Goal: Task Accomplishment & Management: Use online tool/utility

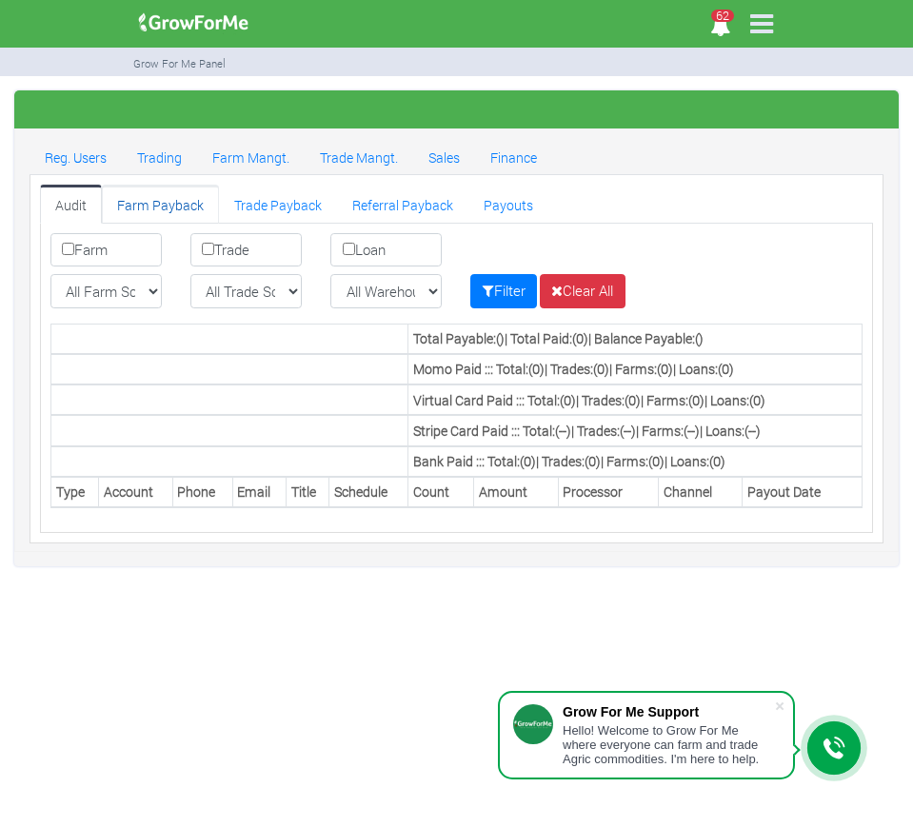
click at [174, 208] on link "Farm Payback" at bounding box center [160, 204] width 117 height 38
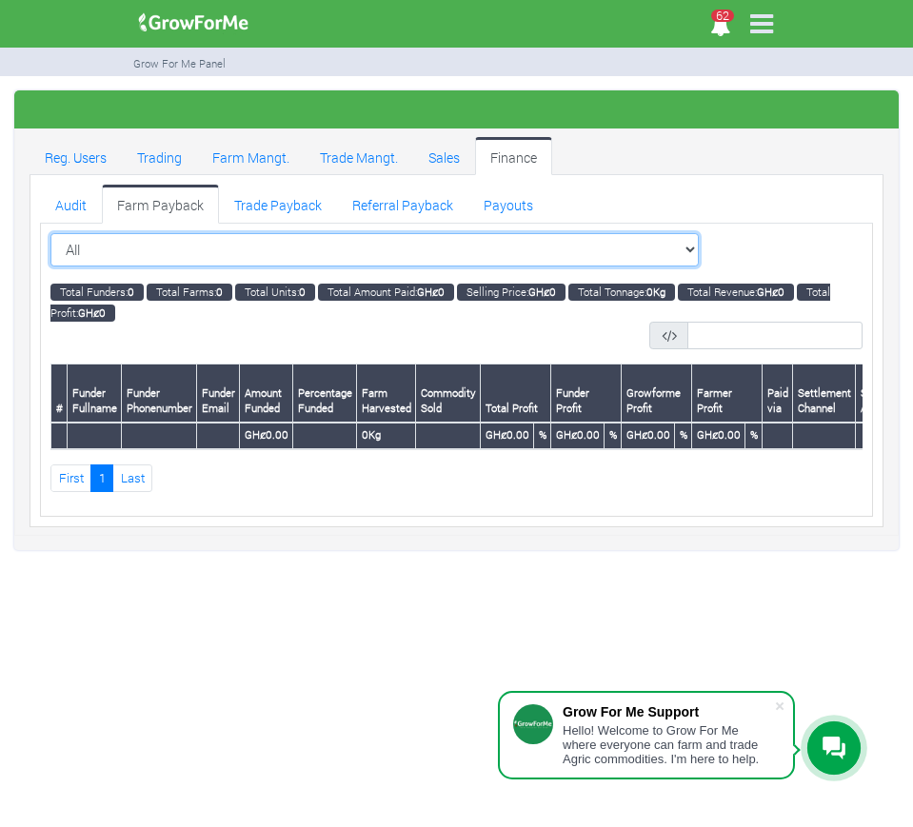
click at [653, 252] on select "All All Women in Maize VIII_2025 (Women in Maize VIII_2025)" at bounding box center [374, 250] width 648 height 34
click at [647, 246] on select "All All Women in Maize VIII_2025 (Women in Maize VIII_2025)" at bounding box center [374, 250] width 648 height 34
select select "?cropschedule=40"
click at [50, 233] on select "All All Women in Maize VIII_2025 (Women in Maize VIII_2025)" at bounding box center [374, 250] width 648 height 34
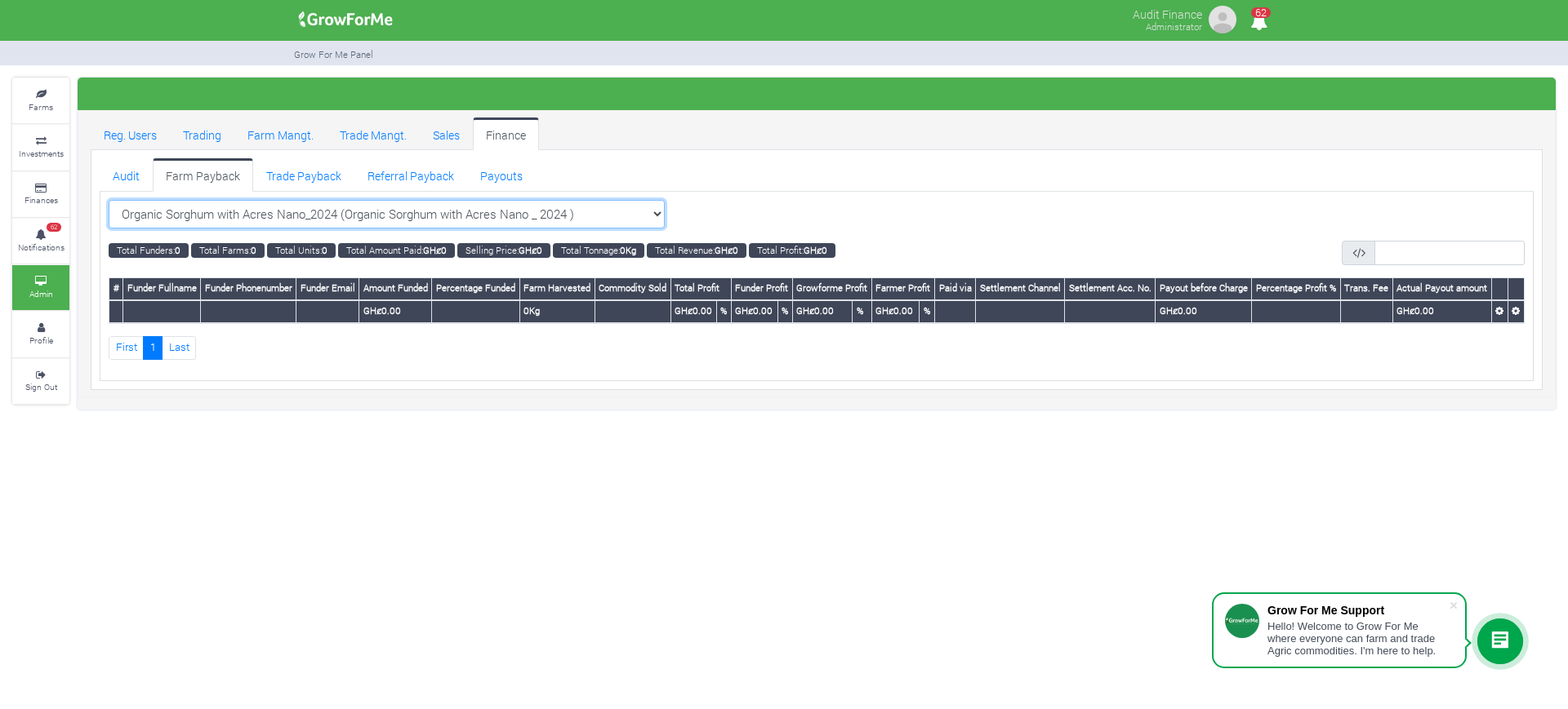
click at [622, 213] on select "Organic Sorghum with Acres Nano_2024 (Organic Sorghum with Acres Nano _ 2024 ) …" at bounding box center [387, 214] width 556 height 29
select select "?cropschedule=35"
click at [109, 200] on select "Organic Sorghum with Acres Nano_2024 (Organic Sorghum with Acres Nano _ 2024 ) …" at bounding box center [387, 214] width 556 height 29
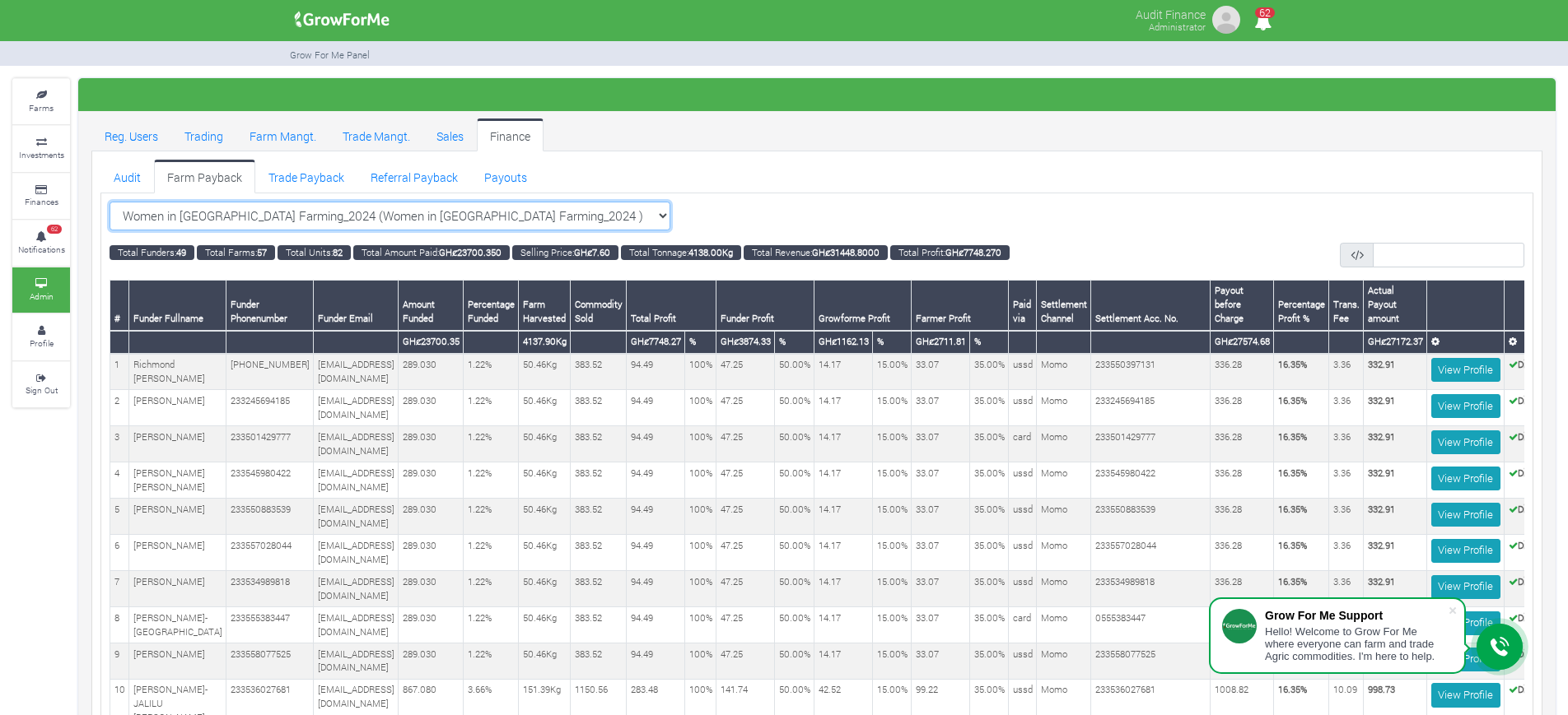
click at [623, 211] on select "Women in [GEOGRAPHIC_DATA] Farming_2024 (Women in [GEOGRAPHIC_DATA] Farming_202…" at bounding box center [390, 216] width 560 height 29
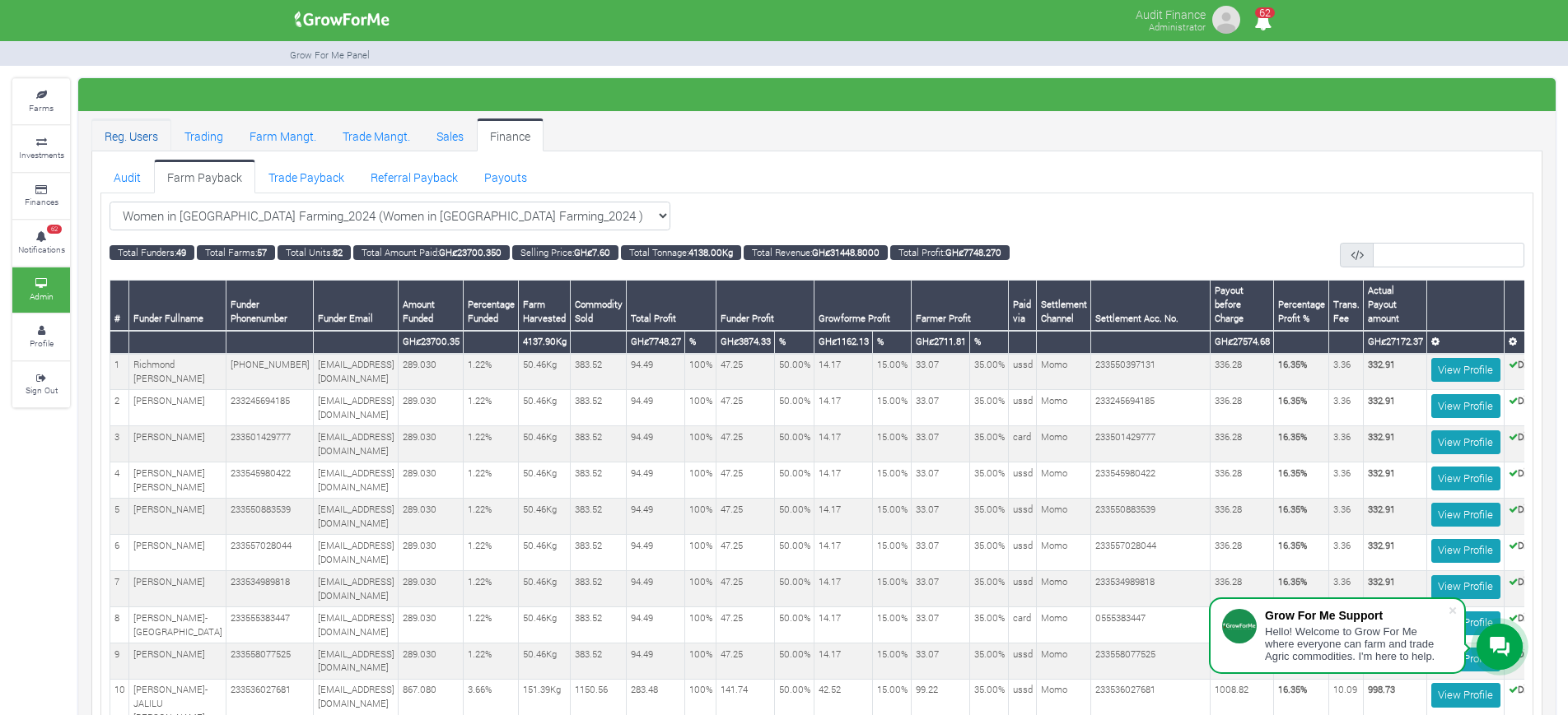
click at [132, 134] on link "Reg. Users" at bounding box center [131, 135] width 80 height 33
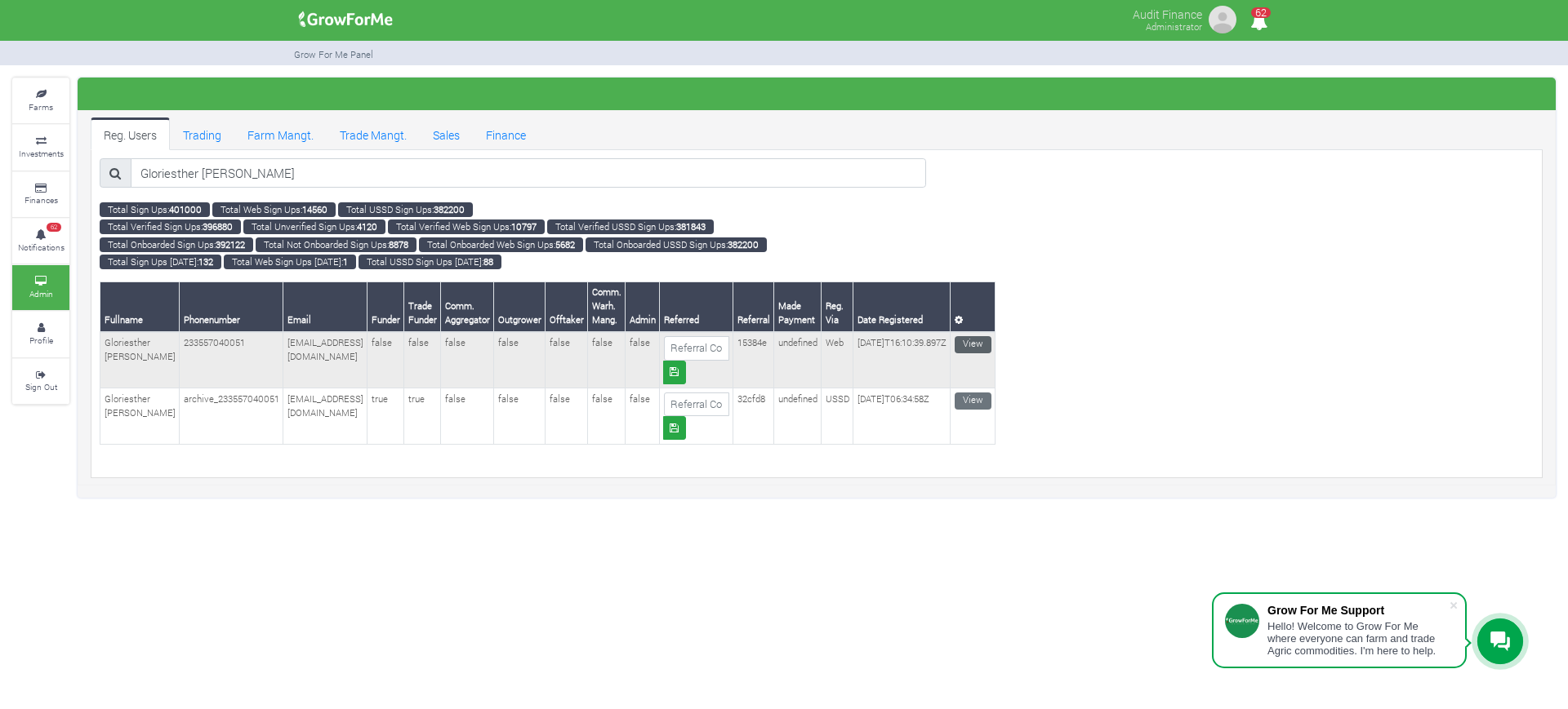
type input "Gloriesther Ampofo"
click at [992, 341] on link "View" at bounding box center [973, 345] width 37 height 17
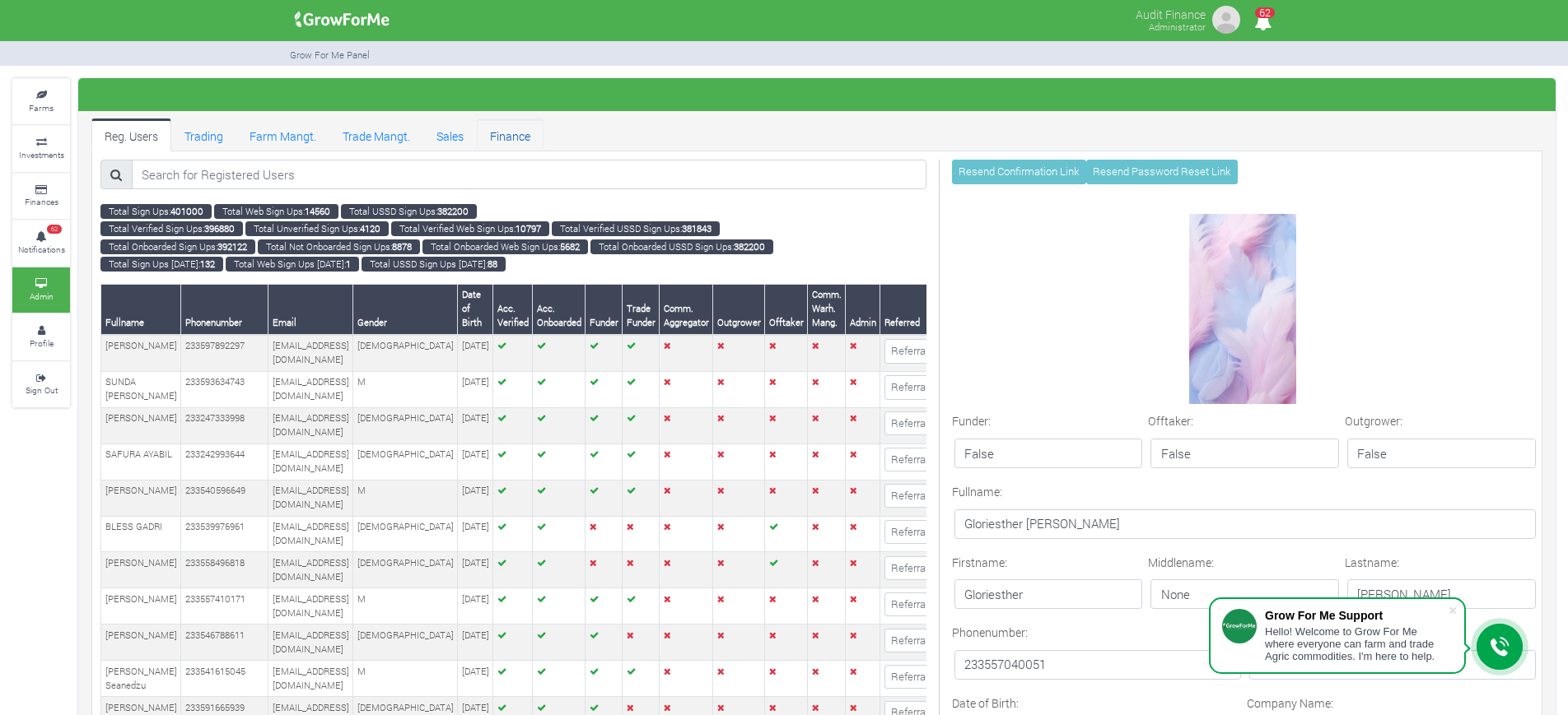
click at [521, 140] on link "Finance" at bounding box center [509, 135] width 67 height 33
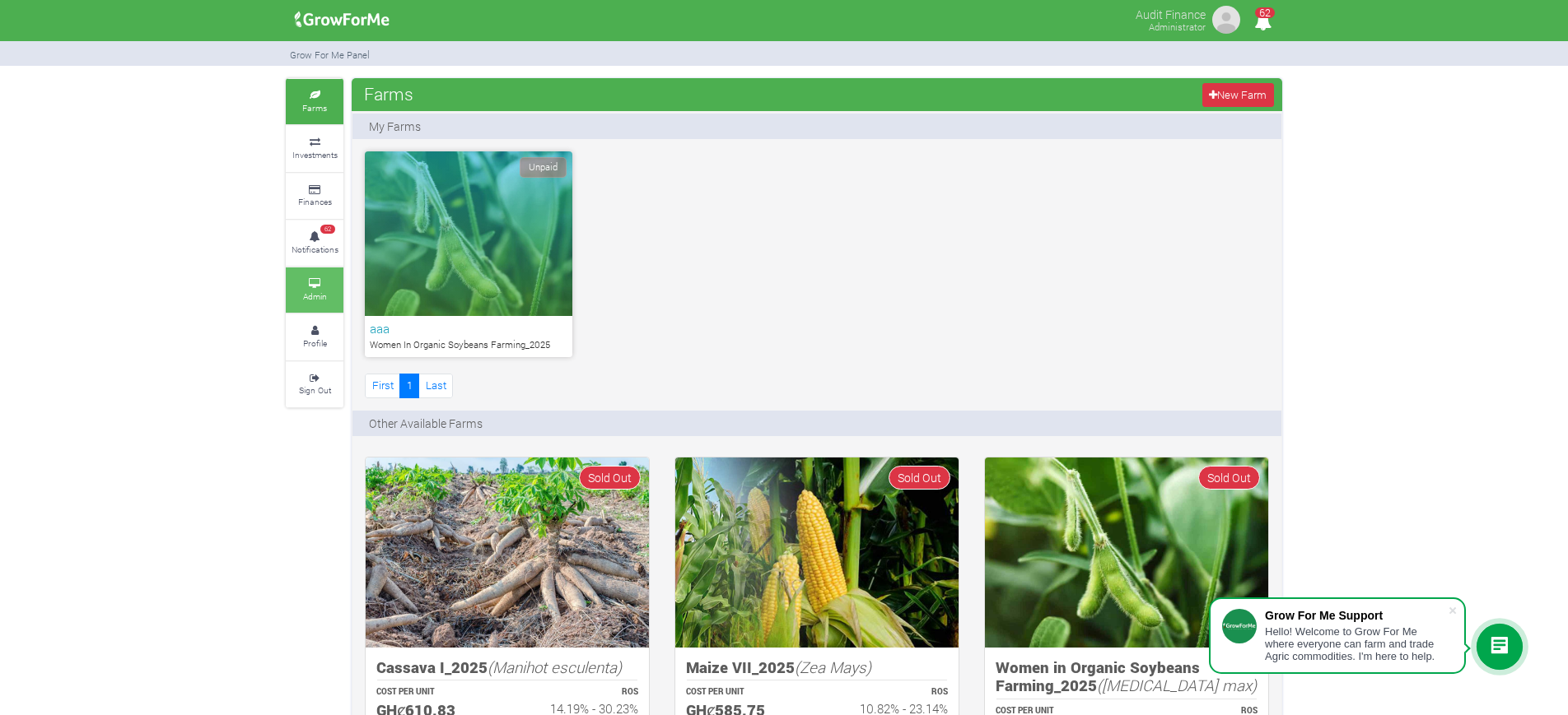
click at [301, 284] on icon at bounding box center [314, 284] width 49 height 9
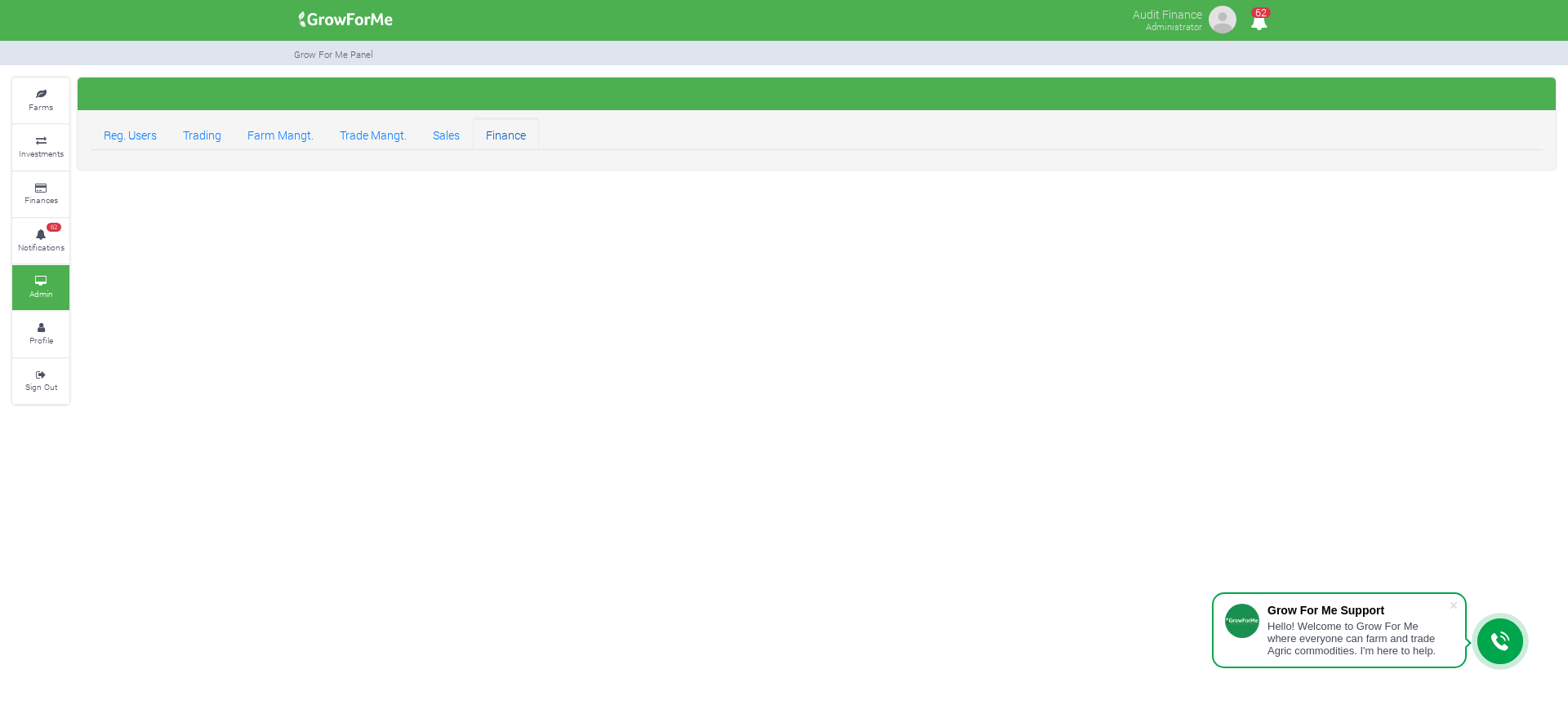
click at [518, 147] on link "Finance" at bounding box center [505, 134] width 66 height 33
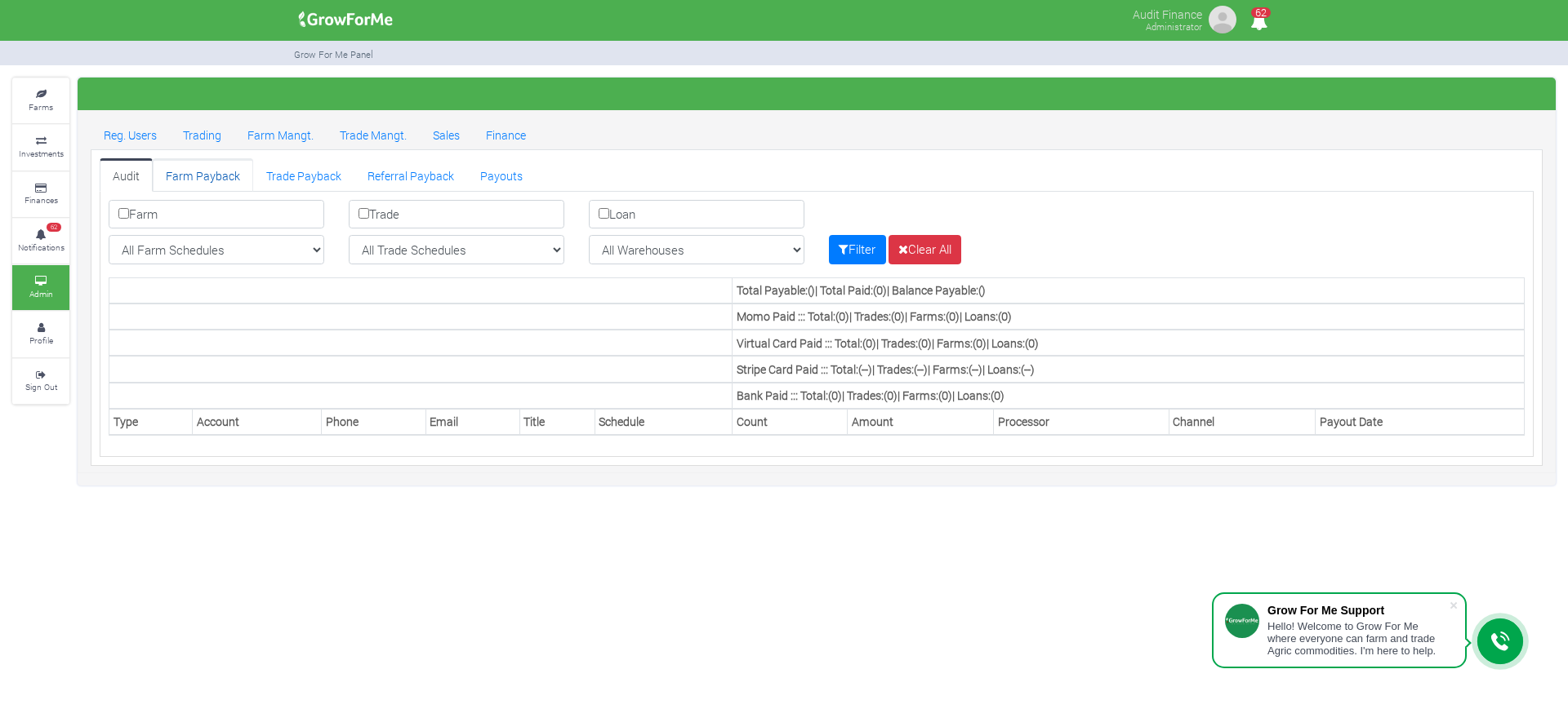
click at [193, 181] on link "Farm Payback" at bounding box center [202, 175] width 100 height 33
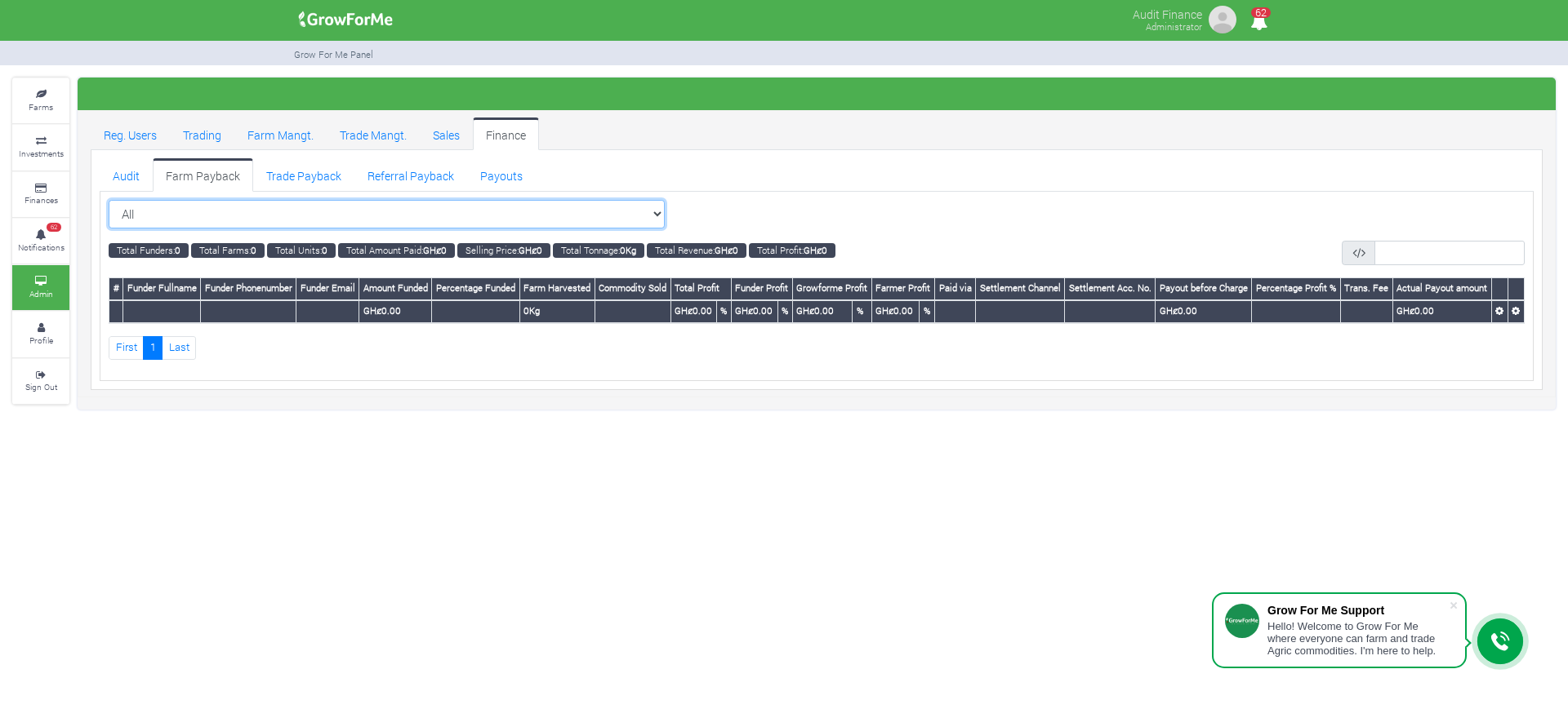
drag, startPoint x: 0, startPoint y: 0, endPoint x: 614, endPoint y: 219, distance: 651.9
click at [614, 219] on select "All All Women in Maize VIII_2025 (Women in Maize VIII_2025)" at bounding box center [387, 214] width 556 height 29
click at [620, 221] on select "All All Women in Maize VIII_2025 (Women in Maize VIII_2025)" at bounding box center [387, 214] width 556 height 29
select select "?cropschedule=38"
click at [109, 200] on select "All All Women in Maize VIII_2025 (Women in Maize VIII_2025)" at bounding box center [387, 214] width 556 height 29
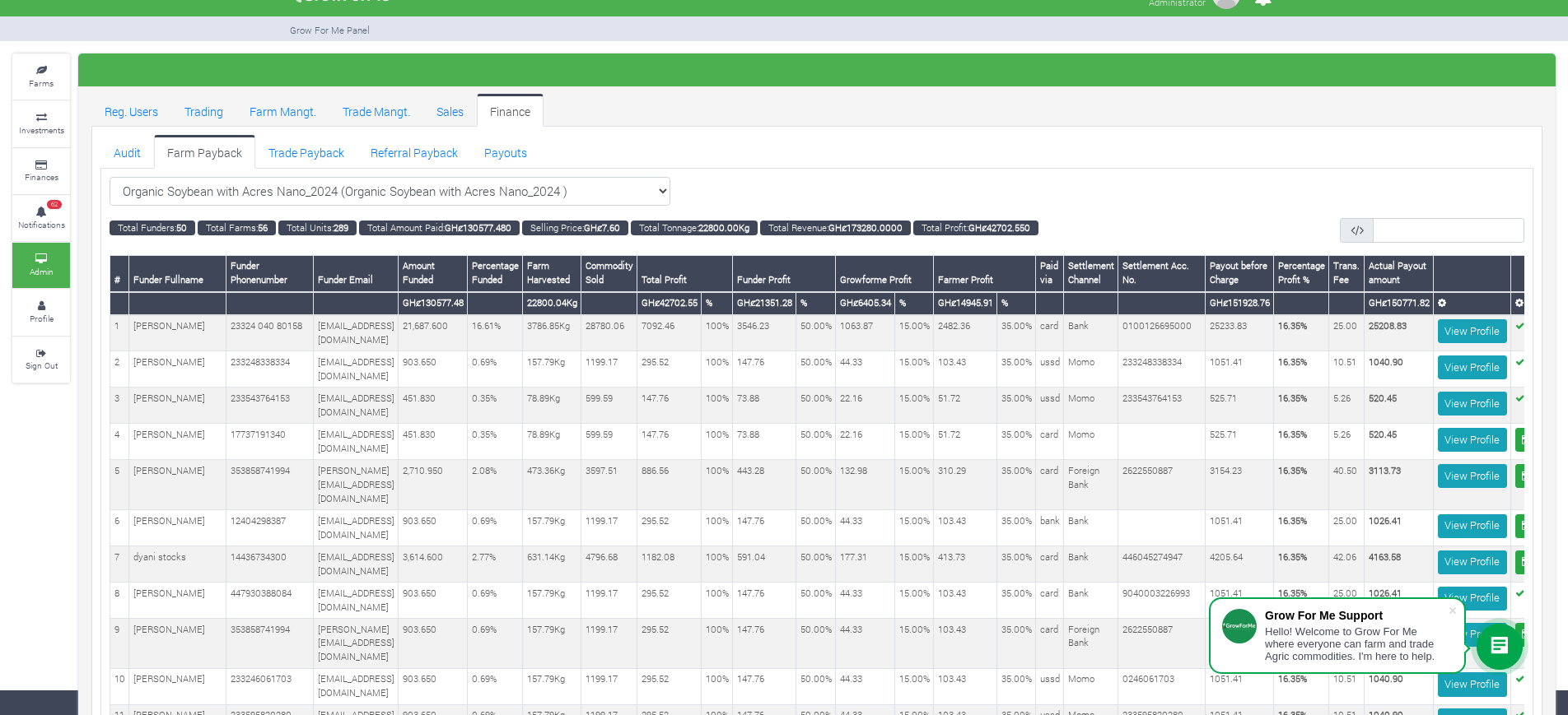
scroll to position [22, 0]
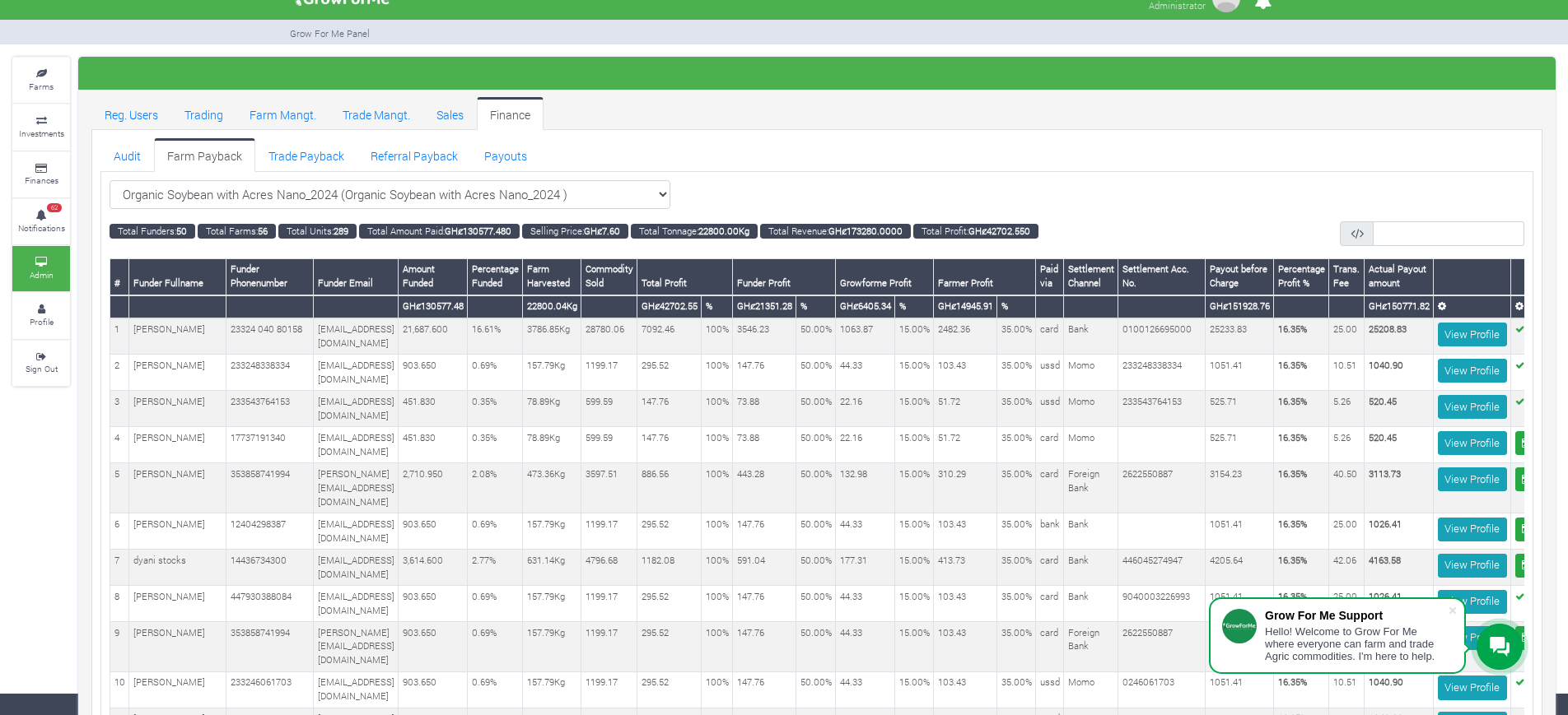
click at [819, 185] on div "Organic Soybean with Acres Nano_2024 (Organic Soybean with Acres Nano_2024 ) All" at bounding box center [817, 195] width 1415 height 29
click at [624, 181] on select "Organic Soybean with Acres Nano_2024 (Organic Soybean with Acres Nano_2024 ) Al…" at bounding box center [390, 195] width 560 height 29
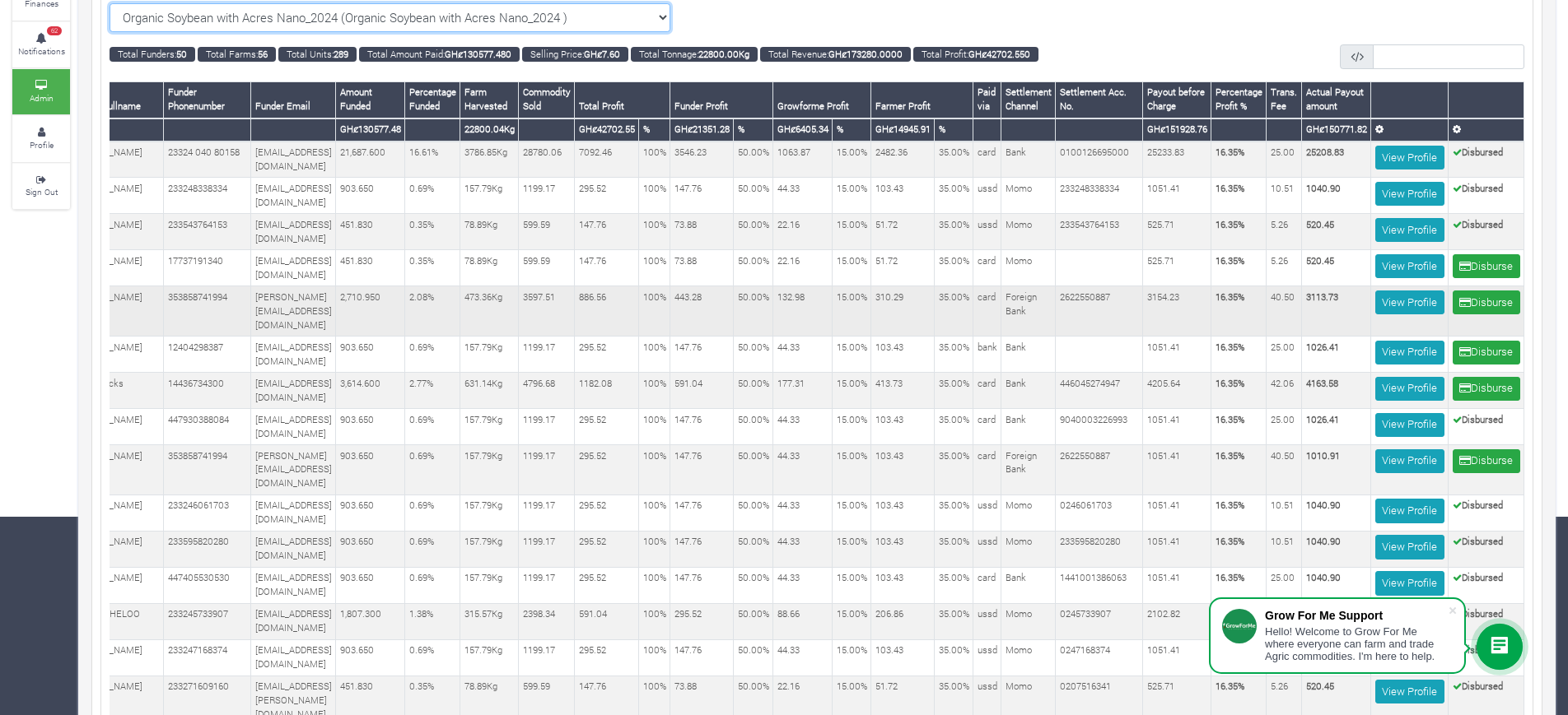
scroll to position [0, 0]
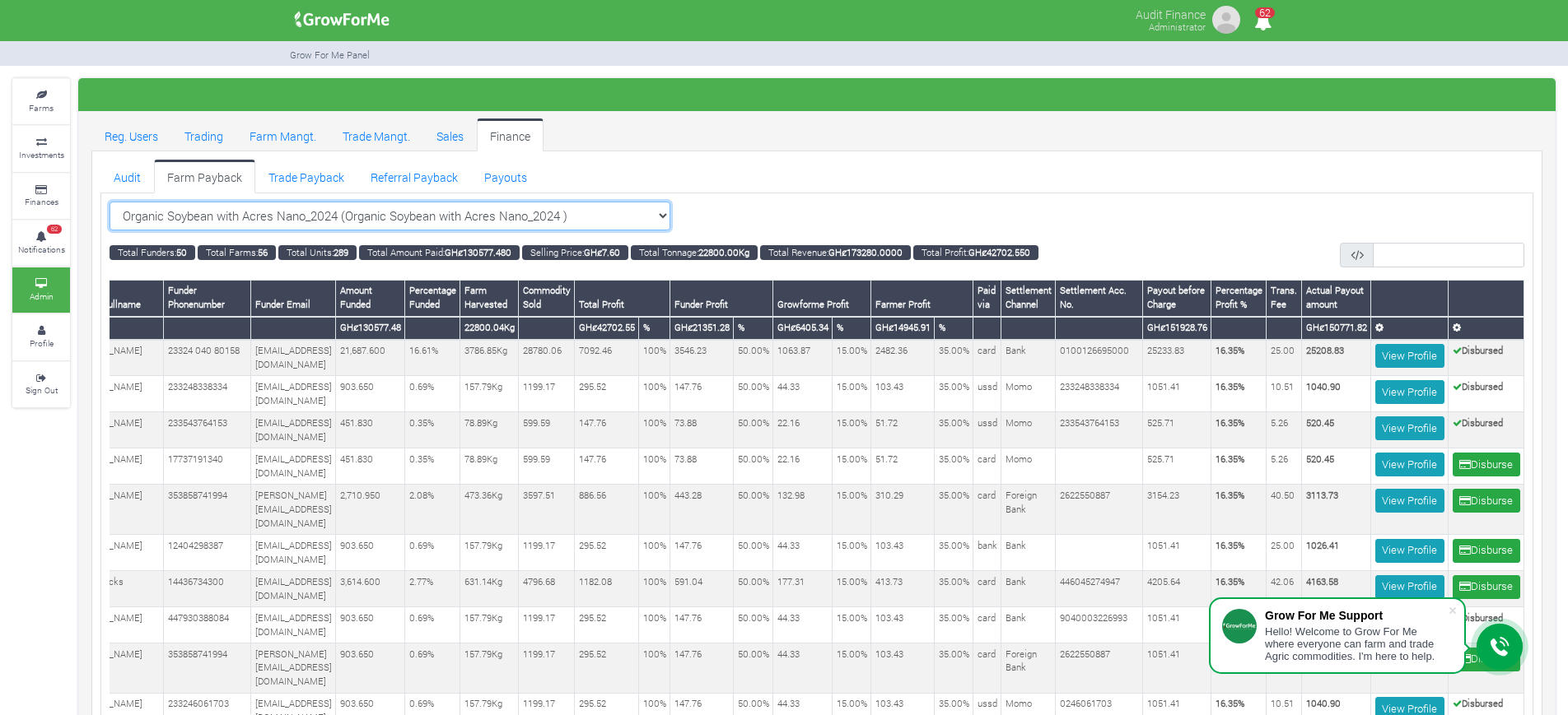
click at [630, 208] on select "Organic Soybean with Acres Nano_2024 (Organic Soybean with Acres Nano_2024 ) Al…" at bounding box center [390, 216] width 560 height 29
select select "?cropschedule=40"
click at [110, 201] on select "Organic Soybean with Acres Nano_2024 (Organic Soybean with Acres Nano_2024 ) Al…" at bounding box center [390, 216] width 560 height 29
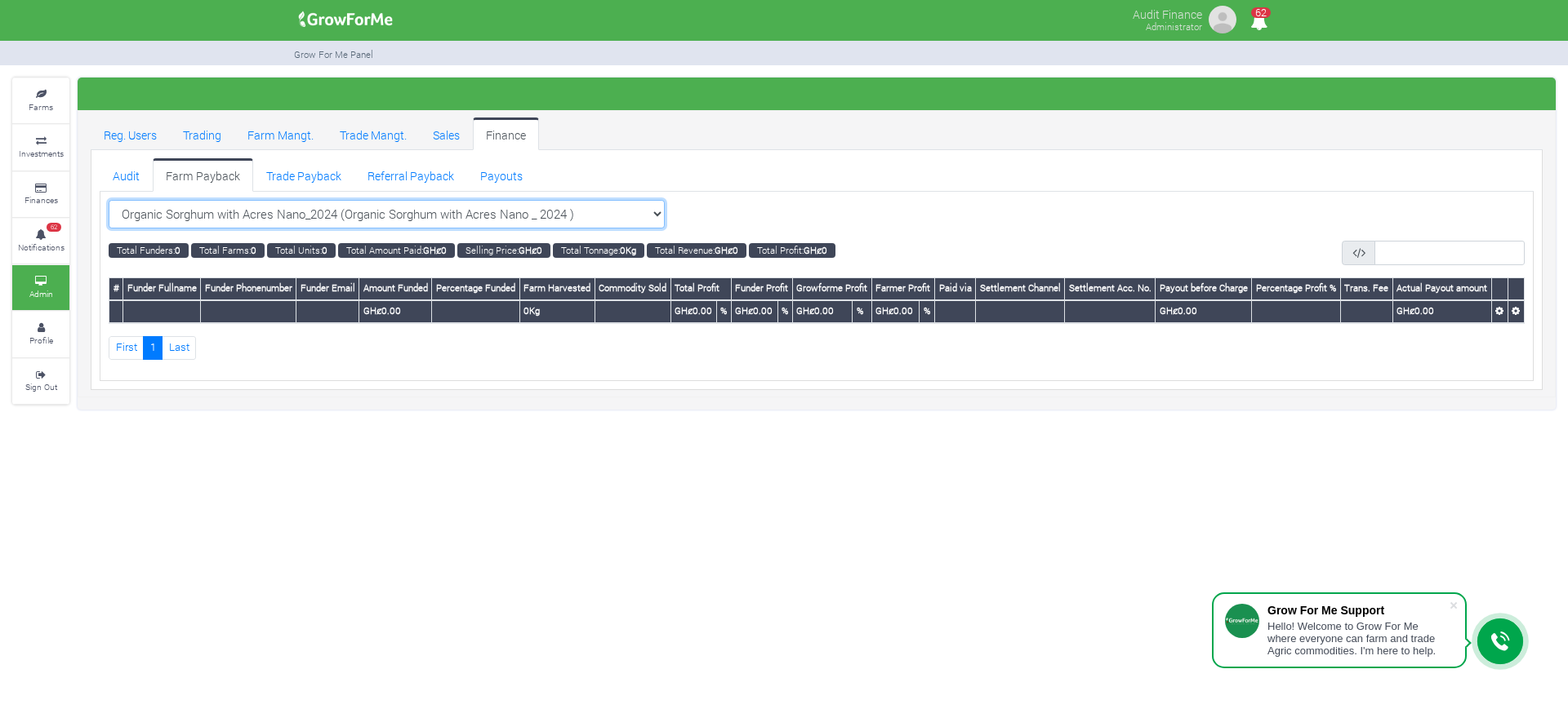
click at [625, 211] on select "Organic Sorghum with Acres Nano_2024 (Organic Sorghum with Acres Nano _ 2024 ) …" at bounding box center [387, 214] width 556 height 29
select select "?cropschedule=35"
click at [109, 200] on select "Organic Sorghum with Acres Nano_2024 (Organic Sorghum with Acres Nano _ 2024 ) …" at bounding box center [387, 214] width 556 height 29
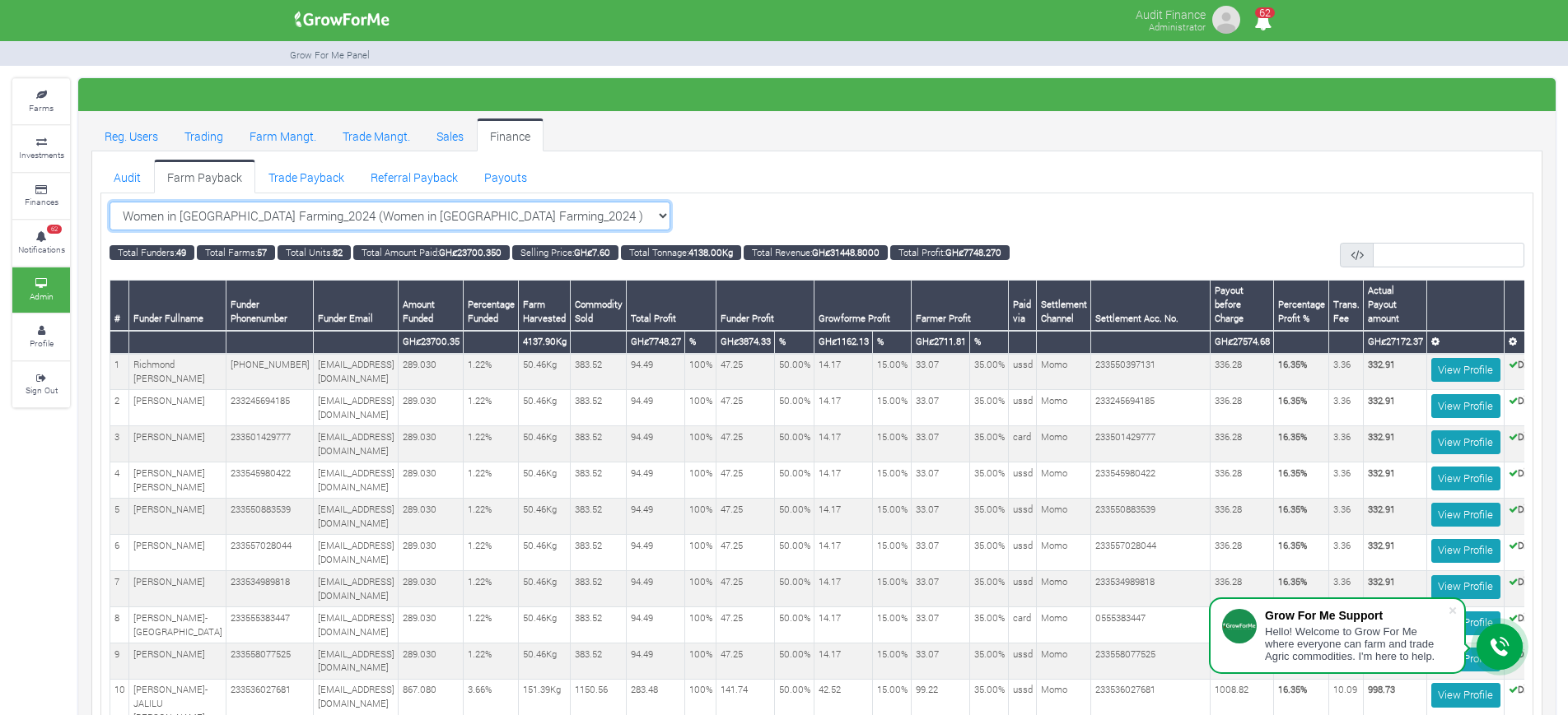
click at [619, 218] on select "Women in [GEOGRAPHIC_DATA] Farming_2024 (Women in [GEOGRAPHIC_DATA] Farming_202…" at bounding box center [390, 216] width 560 height 29
select select "?cropschedule=41"
click at [110, 201] on select "Women in [GEOGRAPHIC_DATA] Farming_2024 (Women in [GEOGRAPHIC_DATA] Farming_202…" at bounding box center [390, 216] width 560 height 29
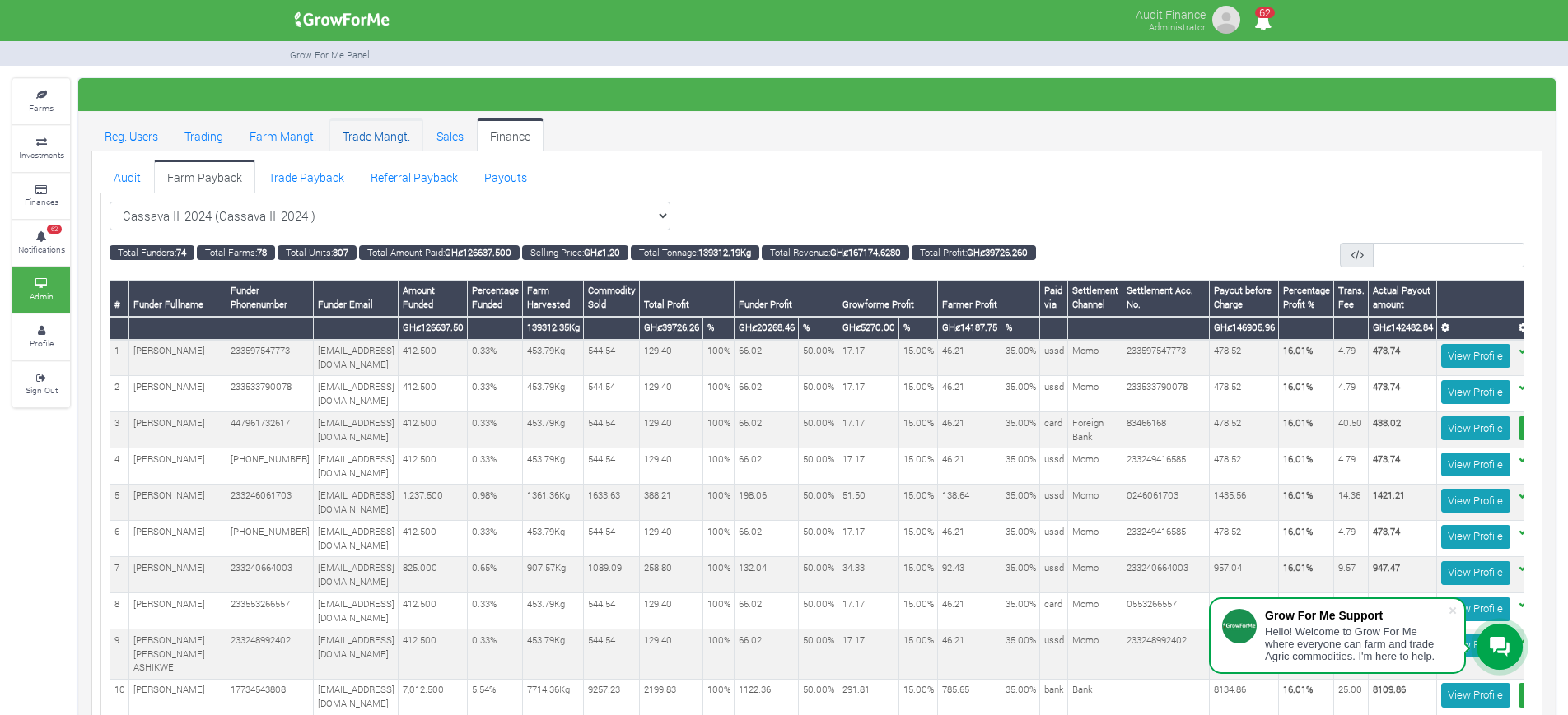
click at [367, 129] on link "Trade Mangt." at bounding box center [376, 135] width 94 height 33
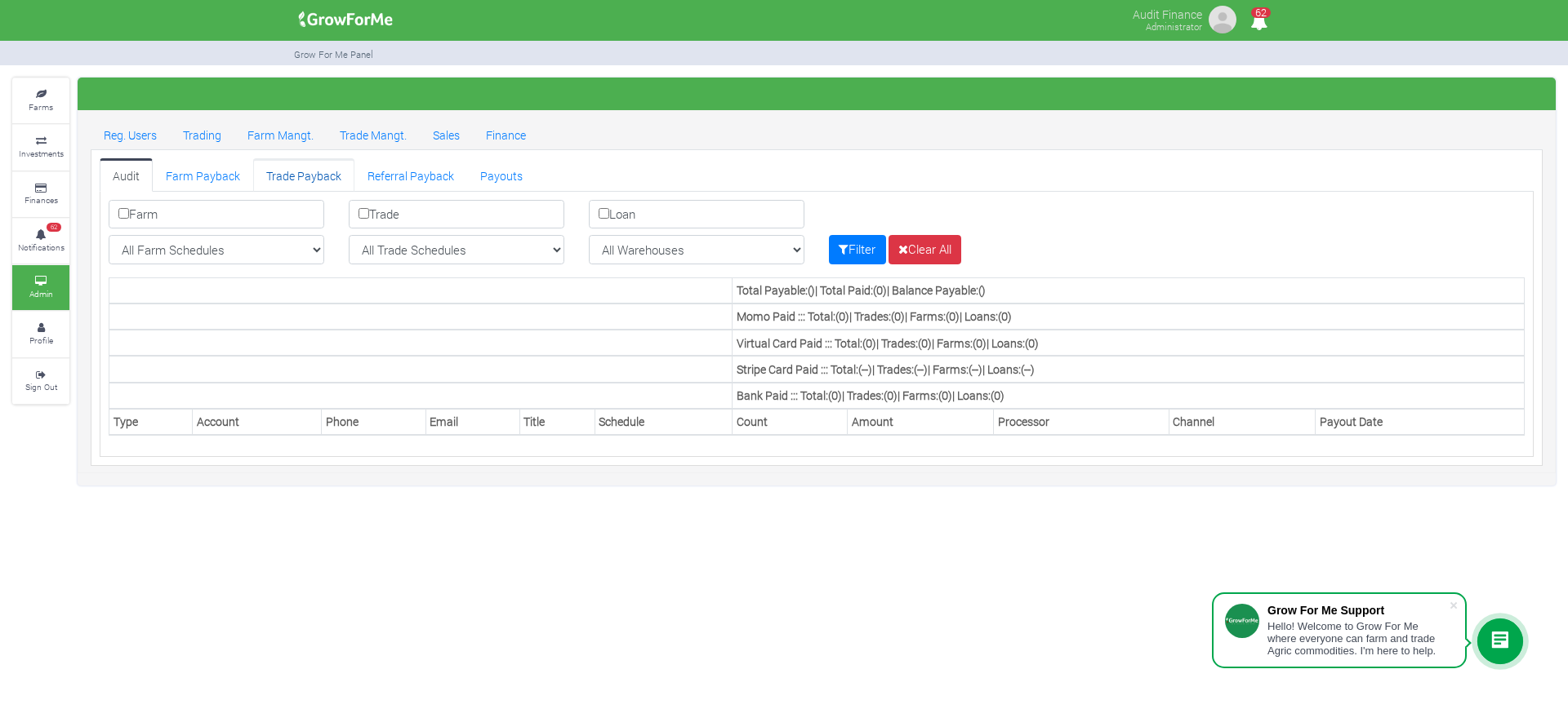
click at [276, 188] on link "Trade Payback" at bounding box center [304, 175] width 101 height 33
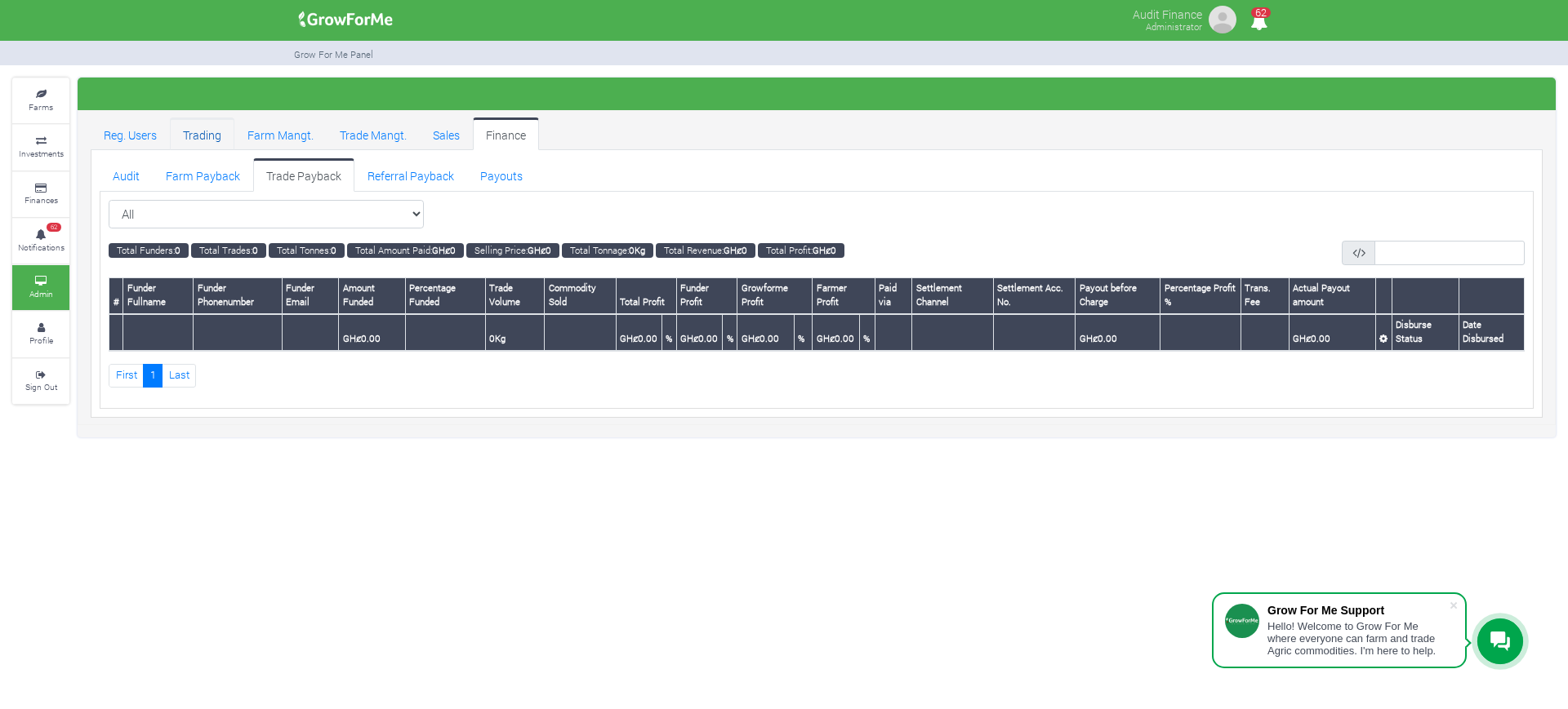
click at [217, 144] on link "Trading" at bounding box center [202, 134] width 64 height 33
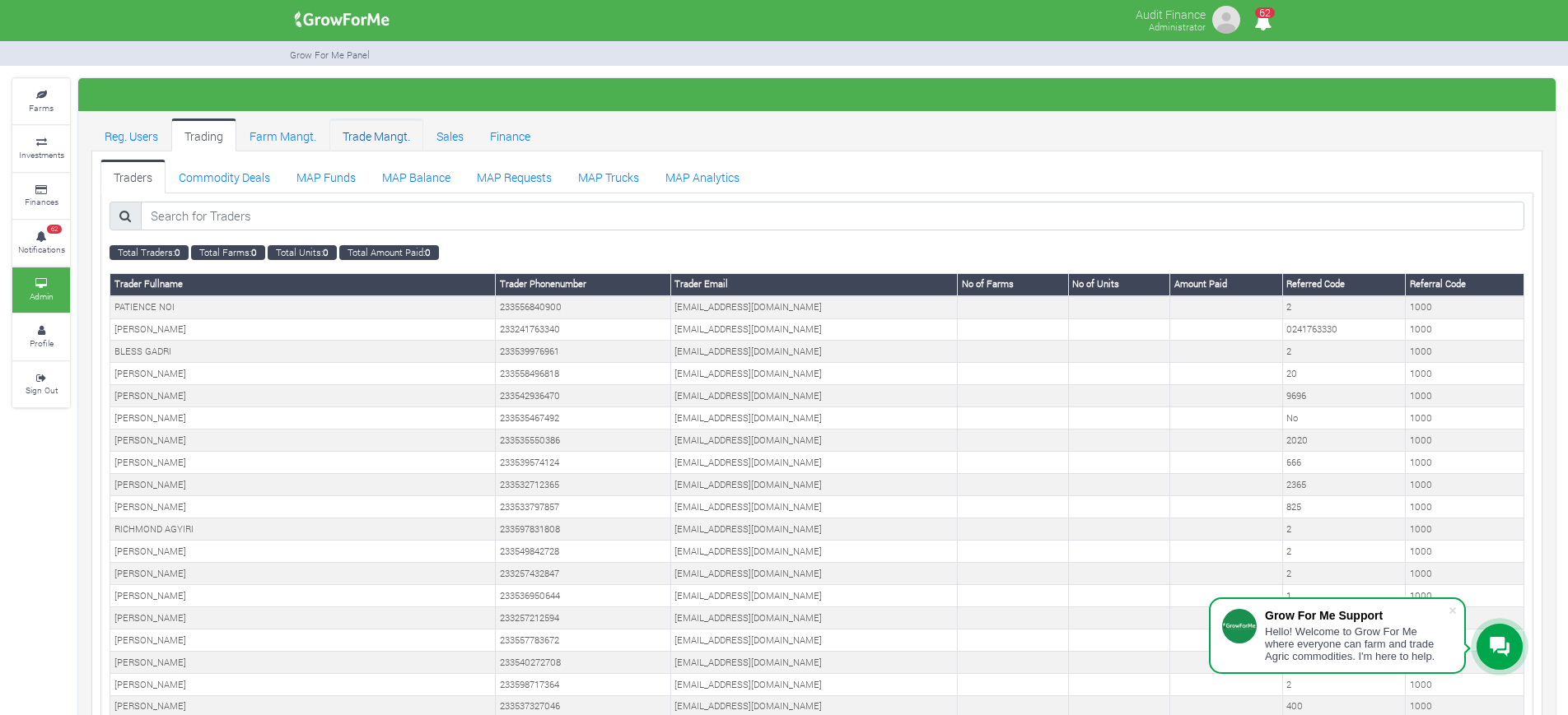
click at [371, 131] on link "Trade Mangt." at bounding box center [376, 135] width 94 height 33
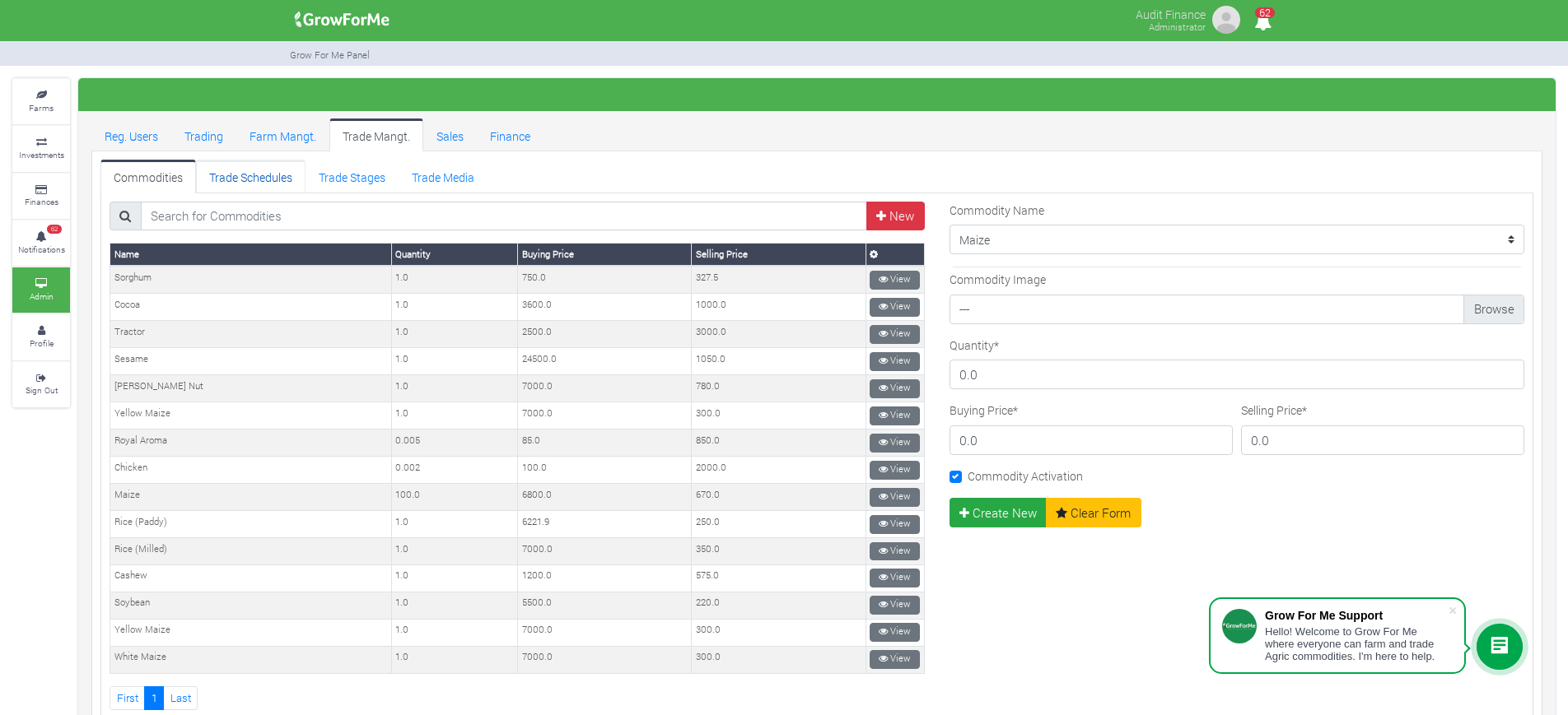
click at [276, 176] on link "Trade Schedules" at bounding box center [251, 176] width 110 height 33
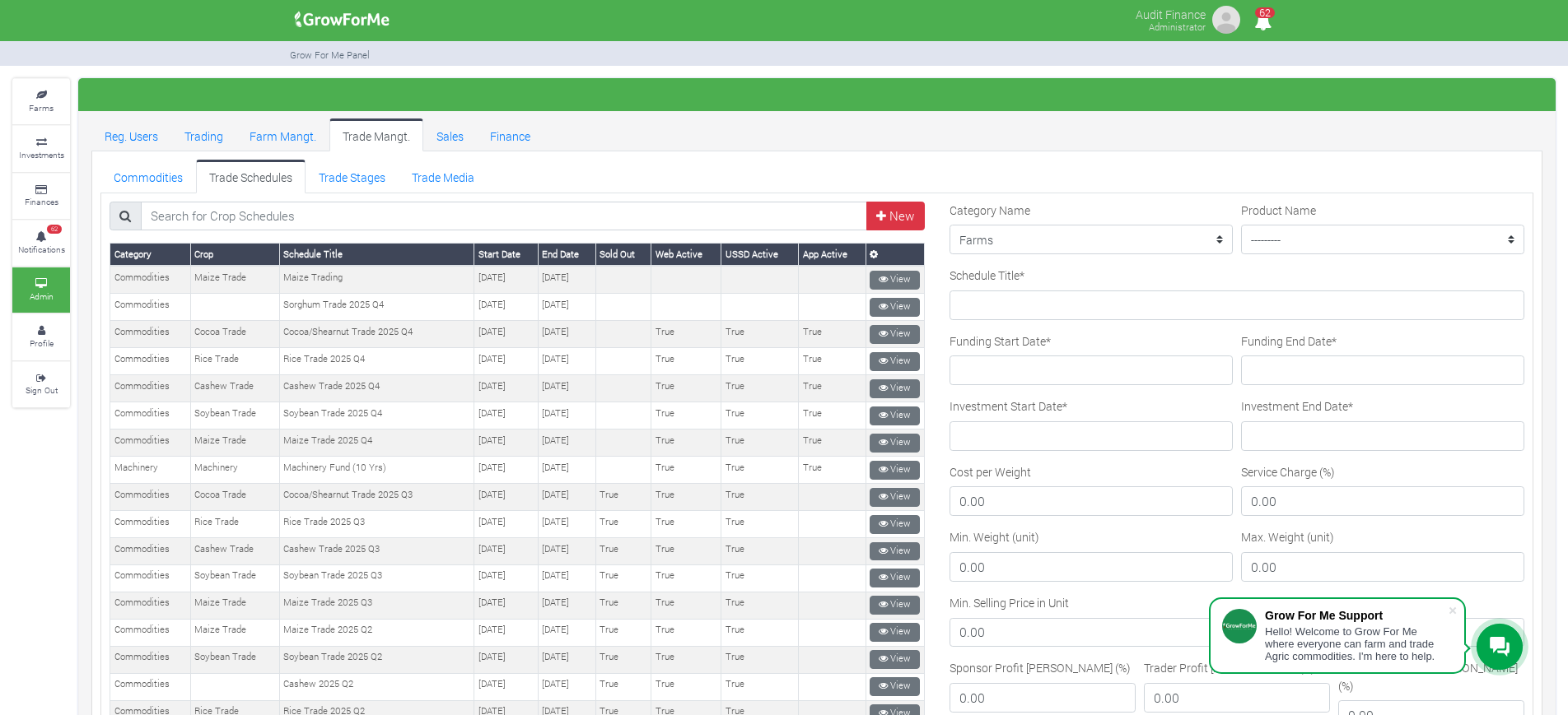
click at [1060, 150] on ul "Reg. Users Trading Farm Mangt. Trade Mangt. Sales Finance" at bounding box center [817, 135] width 1451 height 33
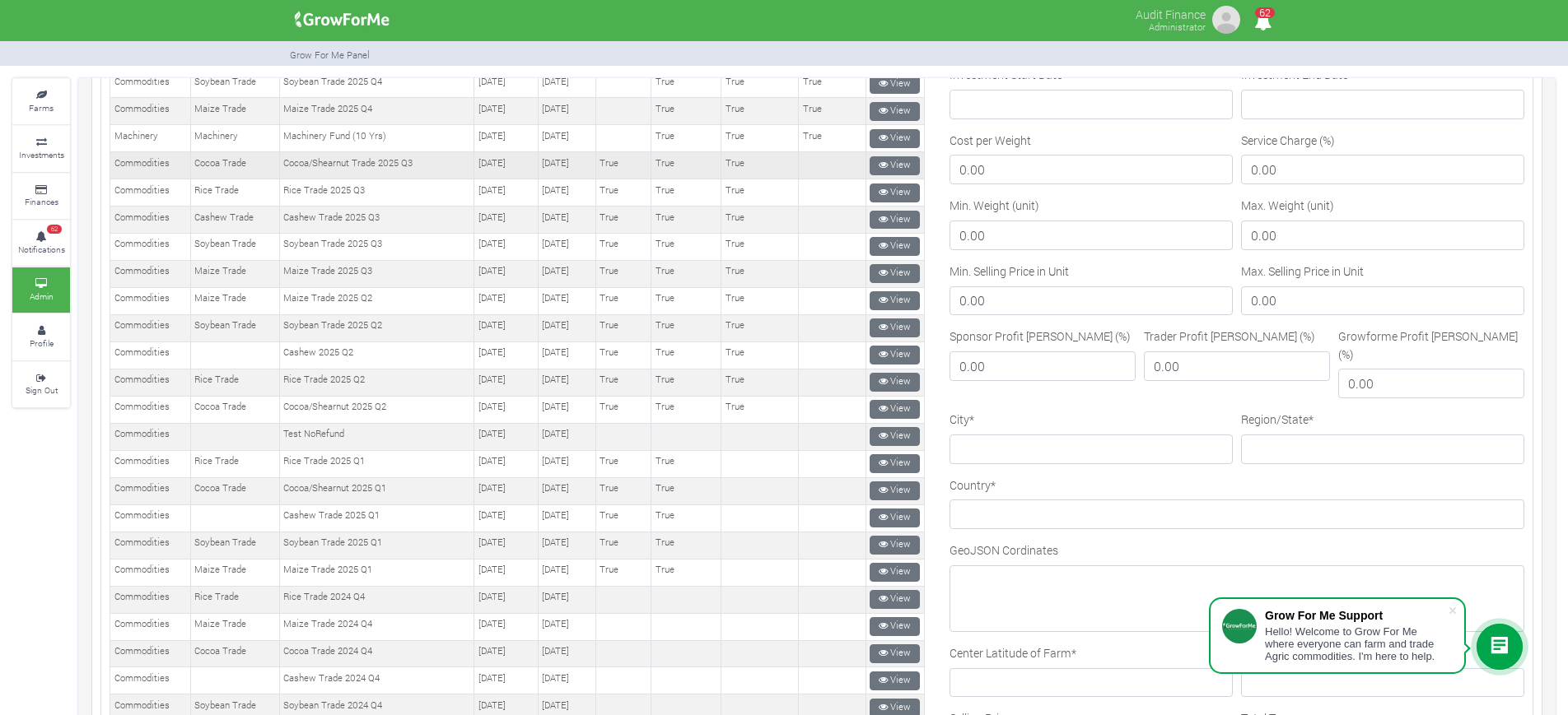
scroll to position [334, 0]
click at [1029, 455] on div "City *" at bounding box center [1091, 442] width 291 height 66
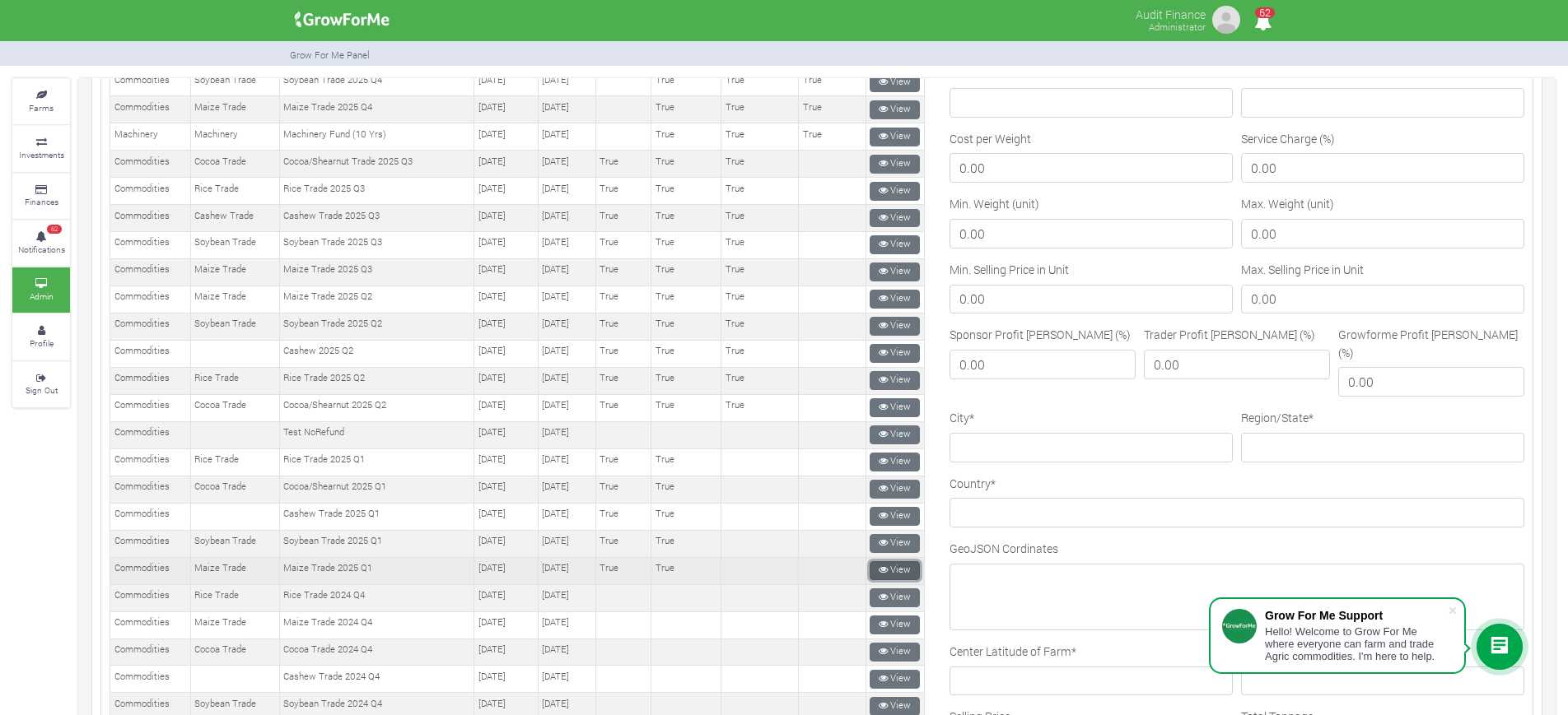
click at [879, 568] on icon at bounding box center [883, 570] width 9 height 9
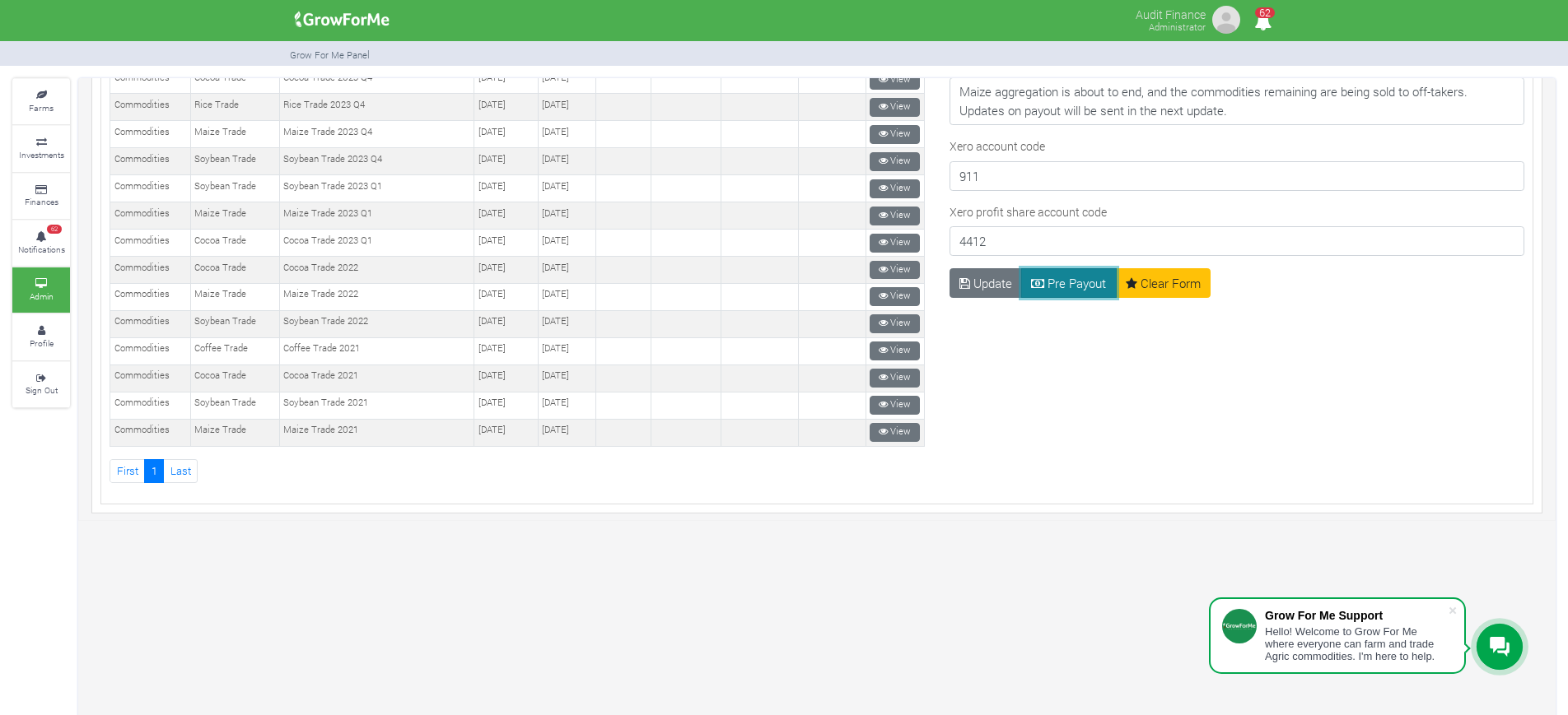
click at [1037, 278] on icon "submit" at bounding box center [1037, 284] width 13 height 12
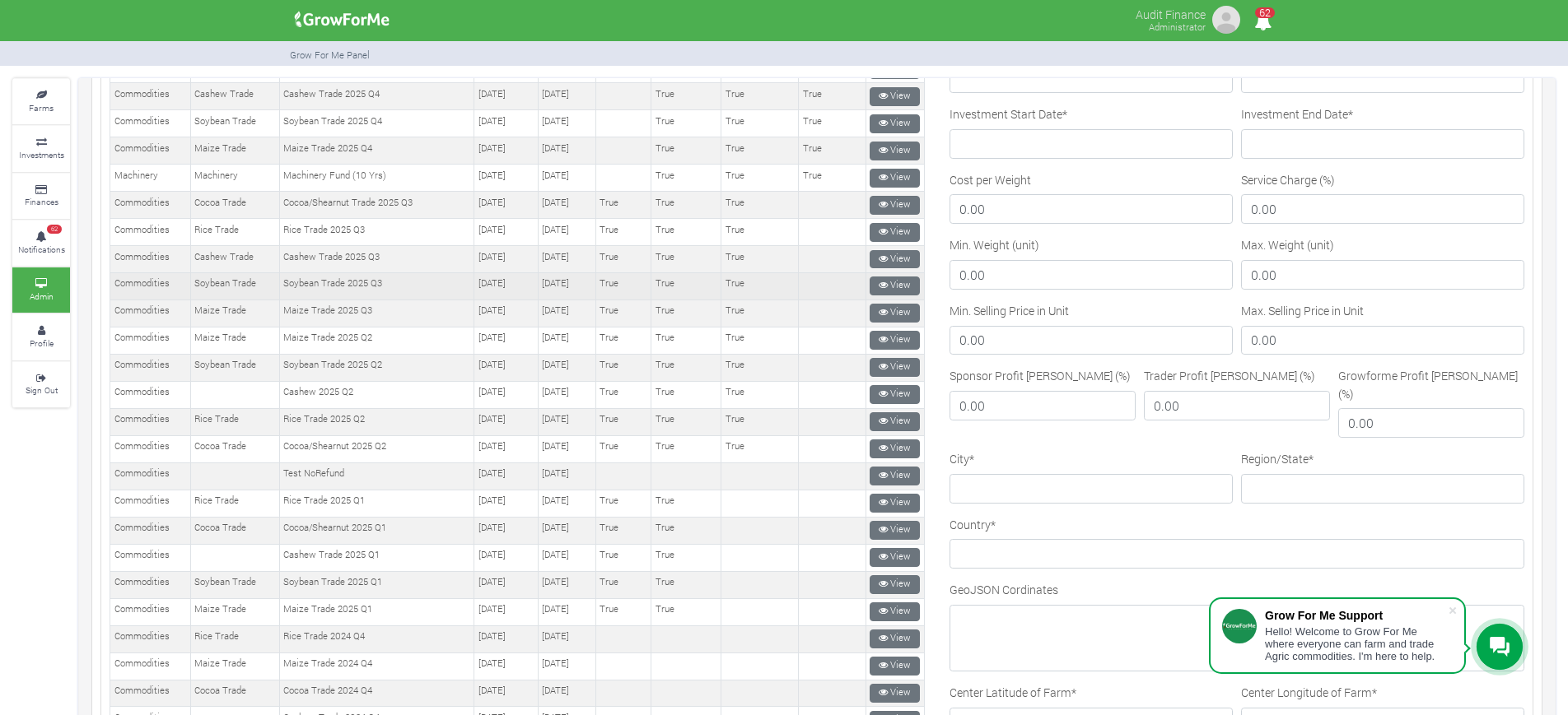
scroll to position [305, 0]
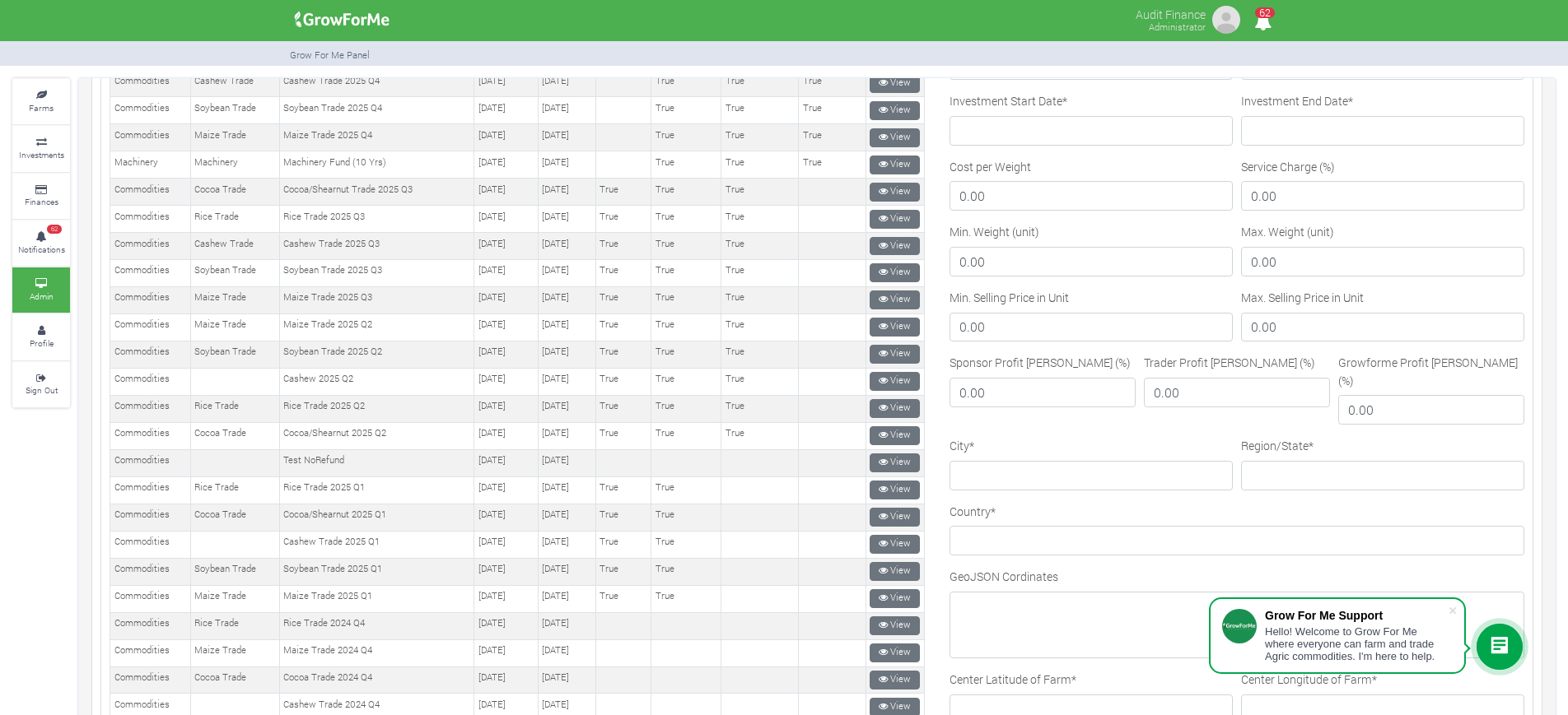
click at [1046, 503] on div "Country *" at bounding box center [1237, 530] width 575 height 54
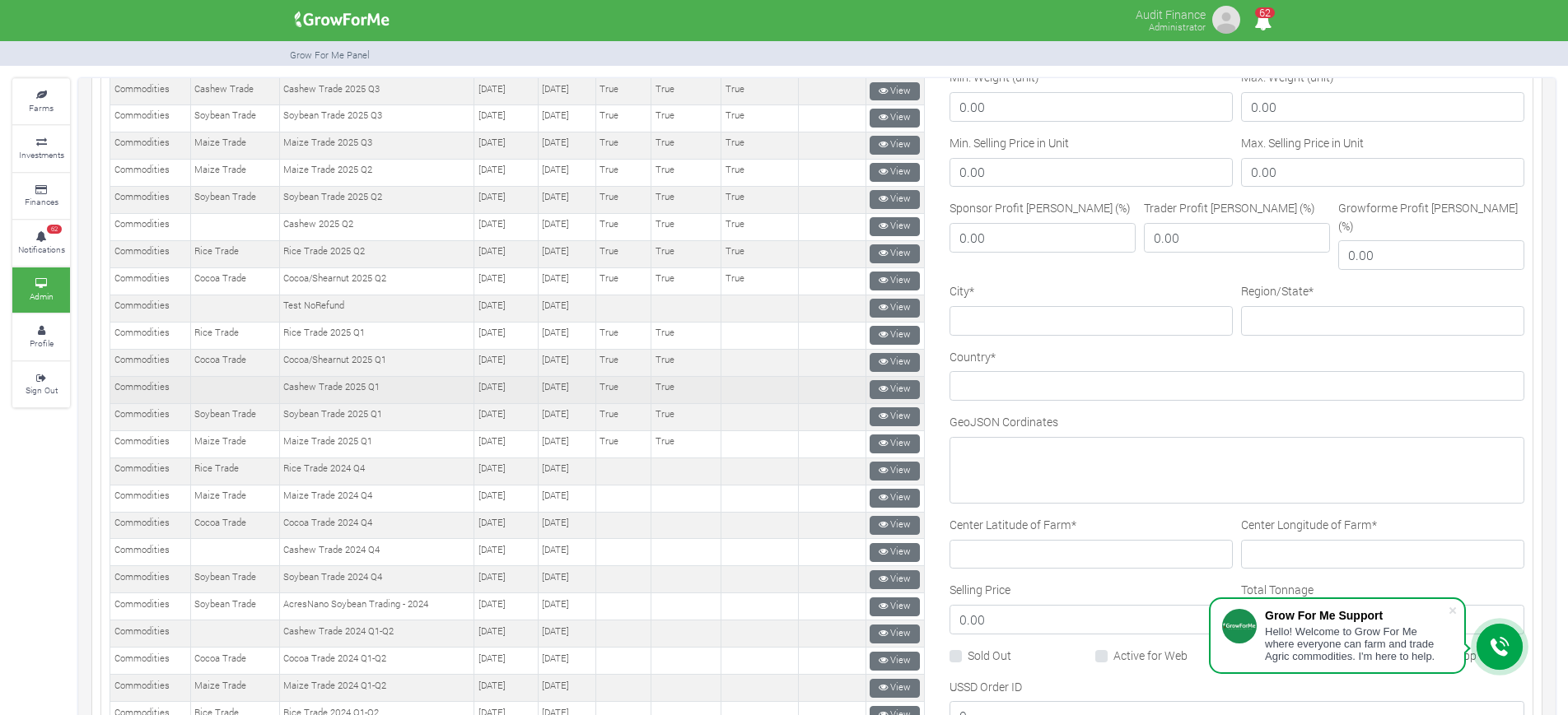
scroll to position [461, 0]
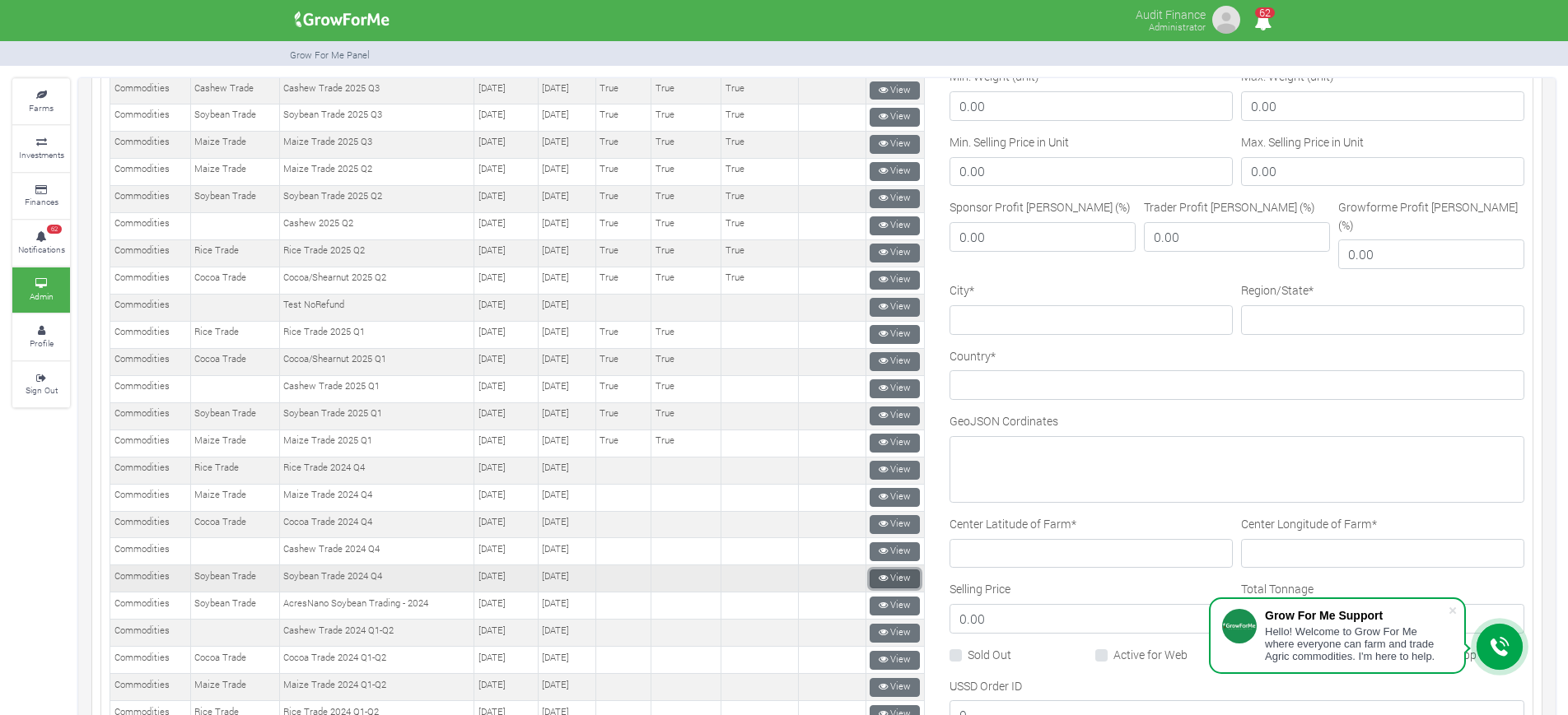
click at [892, 578] on link "View" at bounding box center [895, 579] width 50 height 19
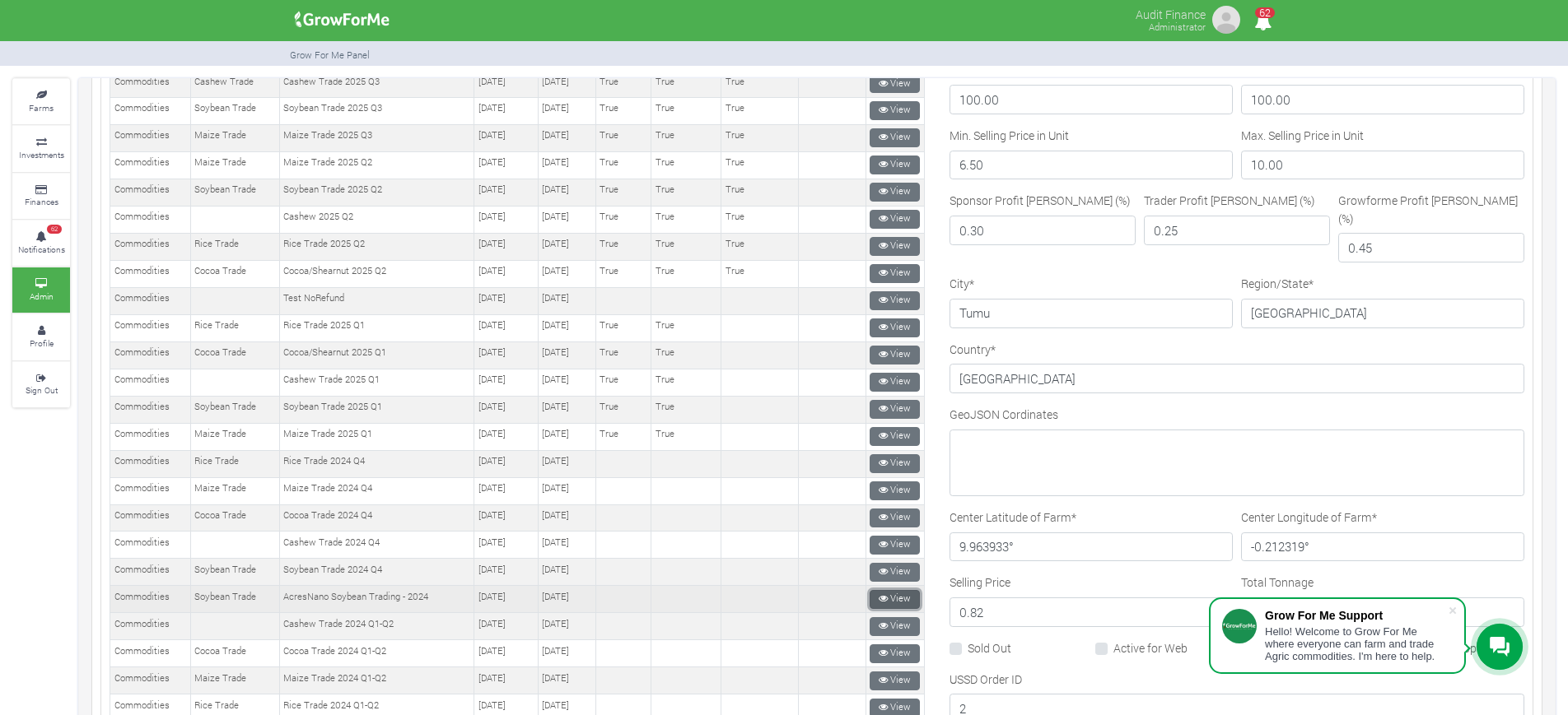
click at [899, 596] on link "View" at bounding box center [895, 600] width 50 height 19
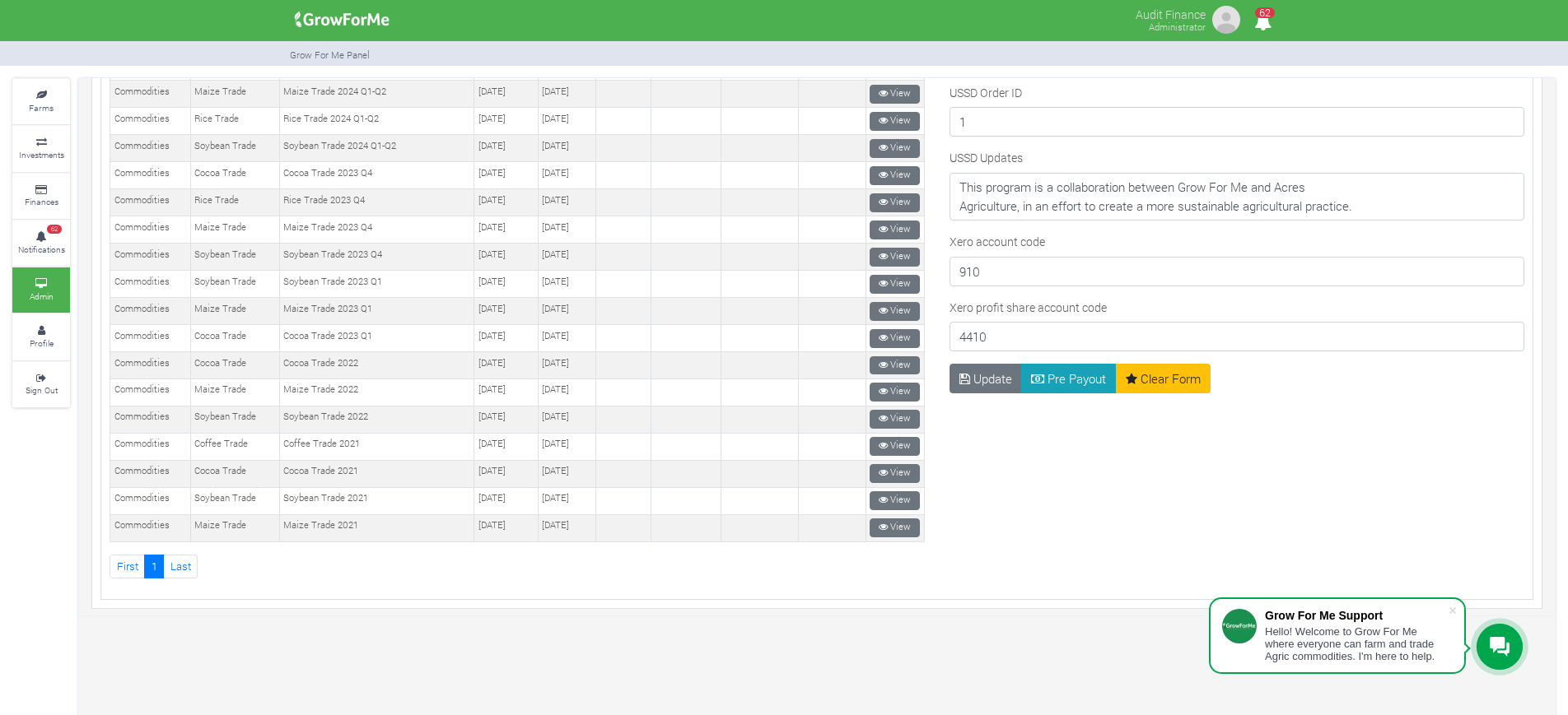
scroll to position [1066, 0]
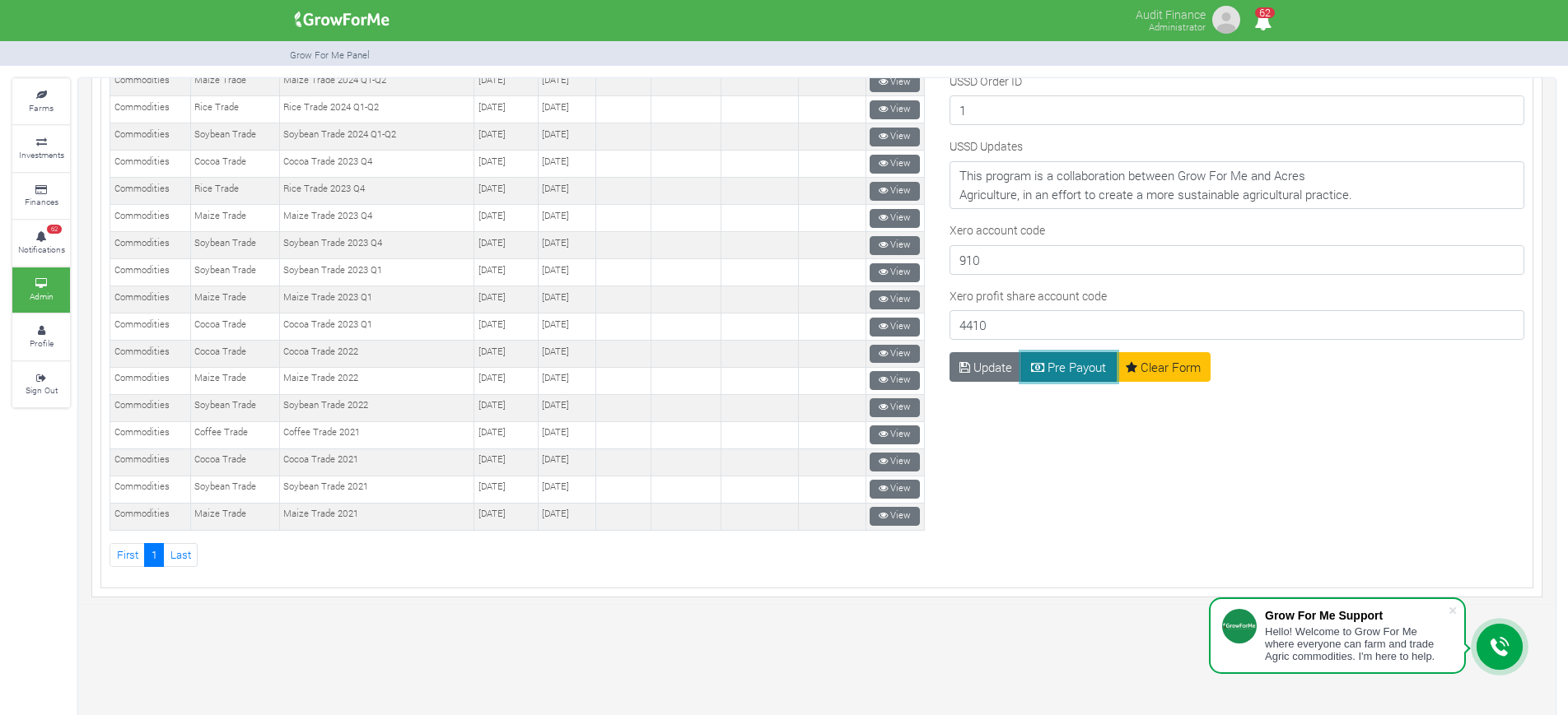
click at [1058, 353] on button "Pre Payout" at bounding box center [1069, 367] width 95 height 29
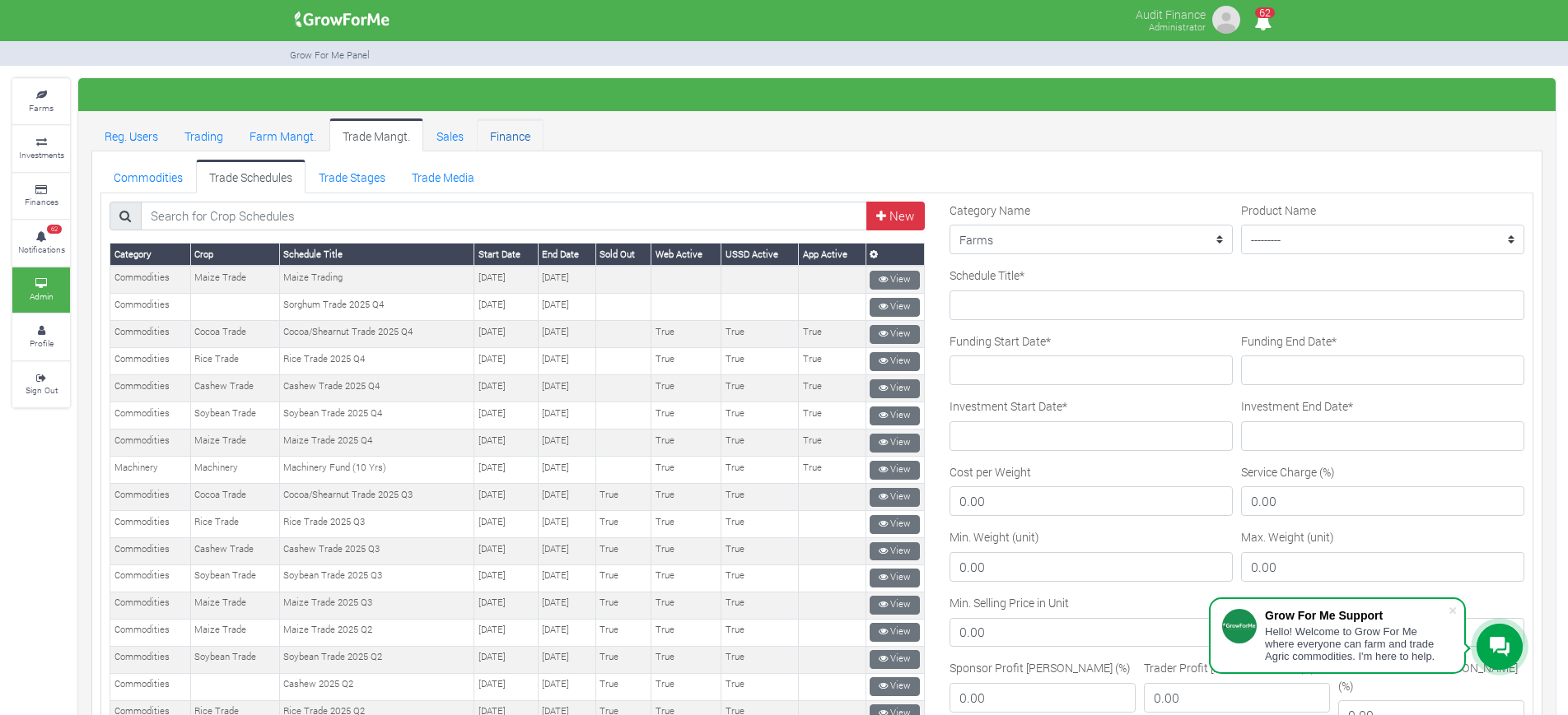
click at [509, 126] on link "Finance" at bounding box center [509, 135] width 67 height 33
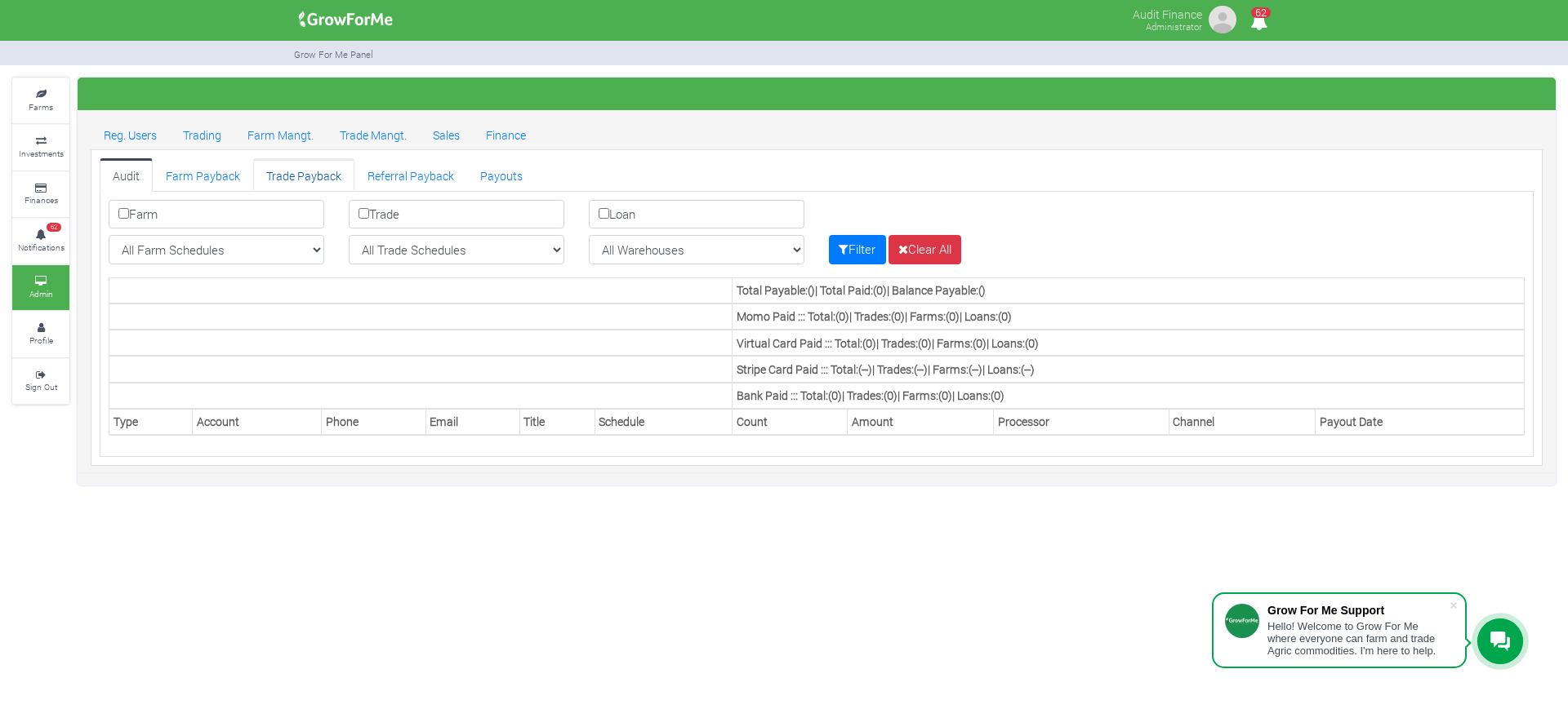
click at [304, 177] on link "Trade Payback" at bounding box center [304, 175] width 101 height 33
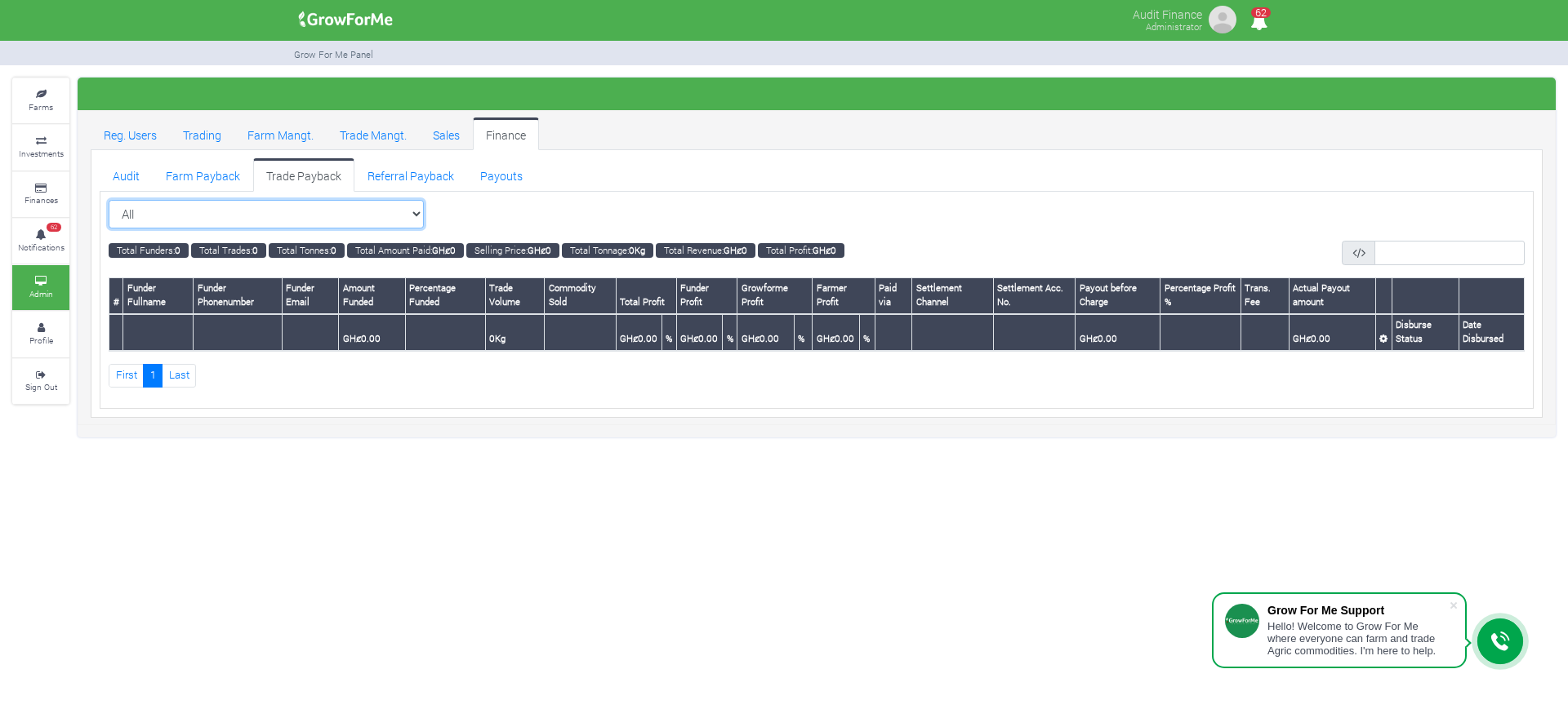
drag, startPoint x: 0, startPoint y: 0, endPoint x: 423, endPoint y: 214, distance: 474.1
click at [423, 214] on select "All All Maize Trading (Maize Trade)" at bounding box center [267, 214] width 316 height 29
select select "?tradeschedule=26"
click at [109, 200] on select "All All Maize Trading (Maize Trade)" at bounding box center [267, 214] width 316 height 29
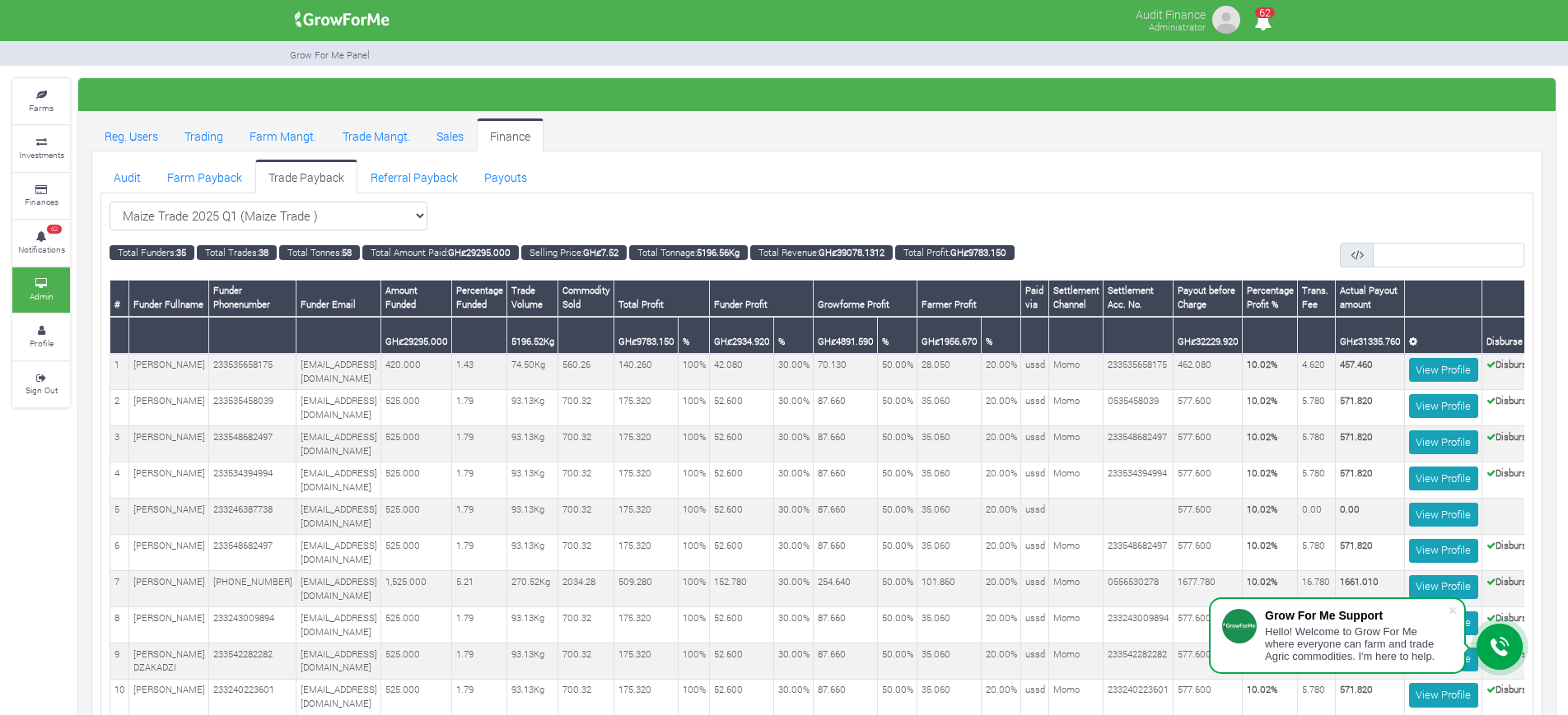
click at [1178, 227] on div "Maize Trade 2025 Q1 (Maize Trade ) All" at bounding box center [817, 216] width 1415 height 29
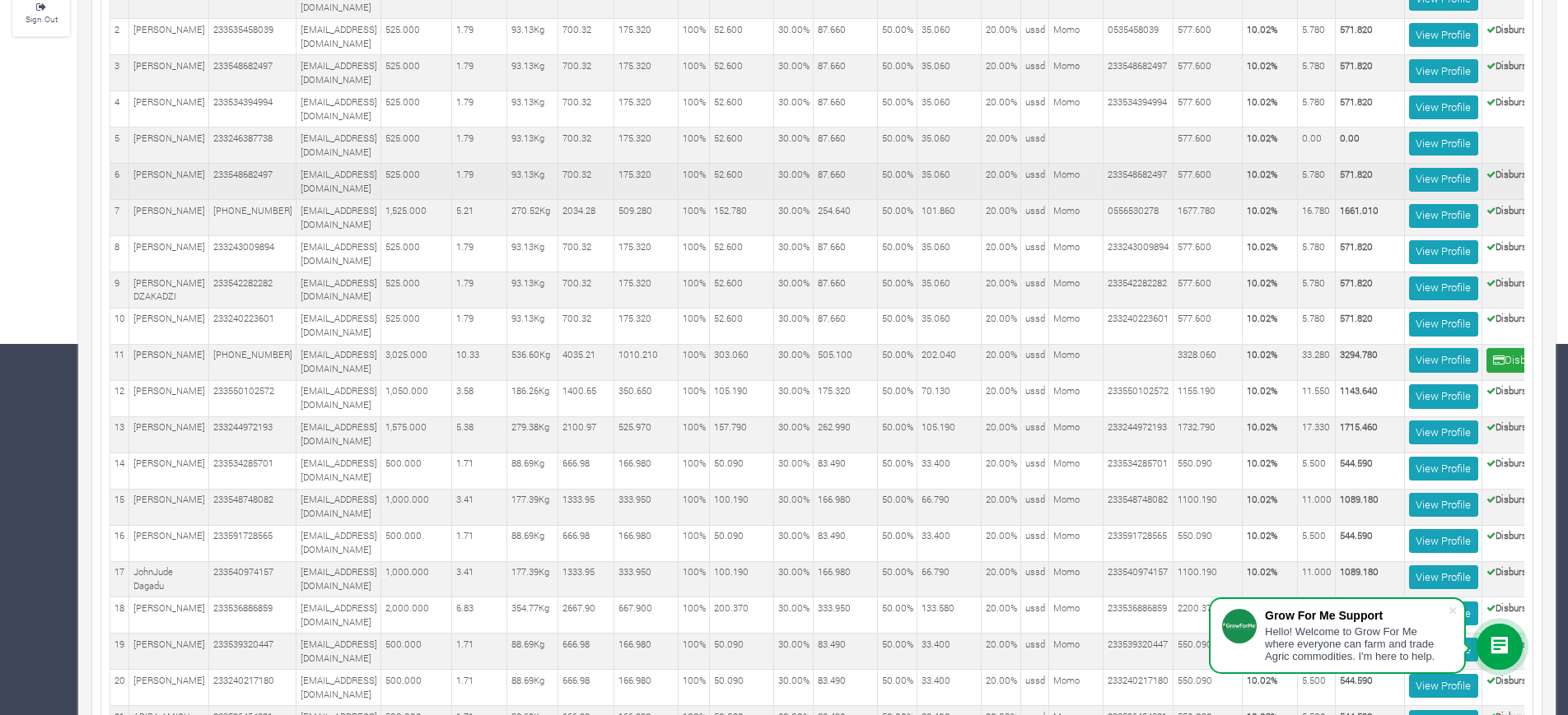
scroll to position [0, 0]
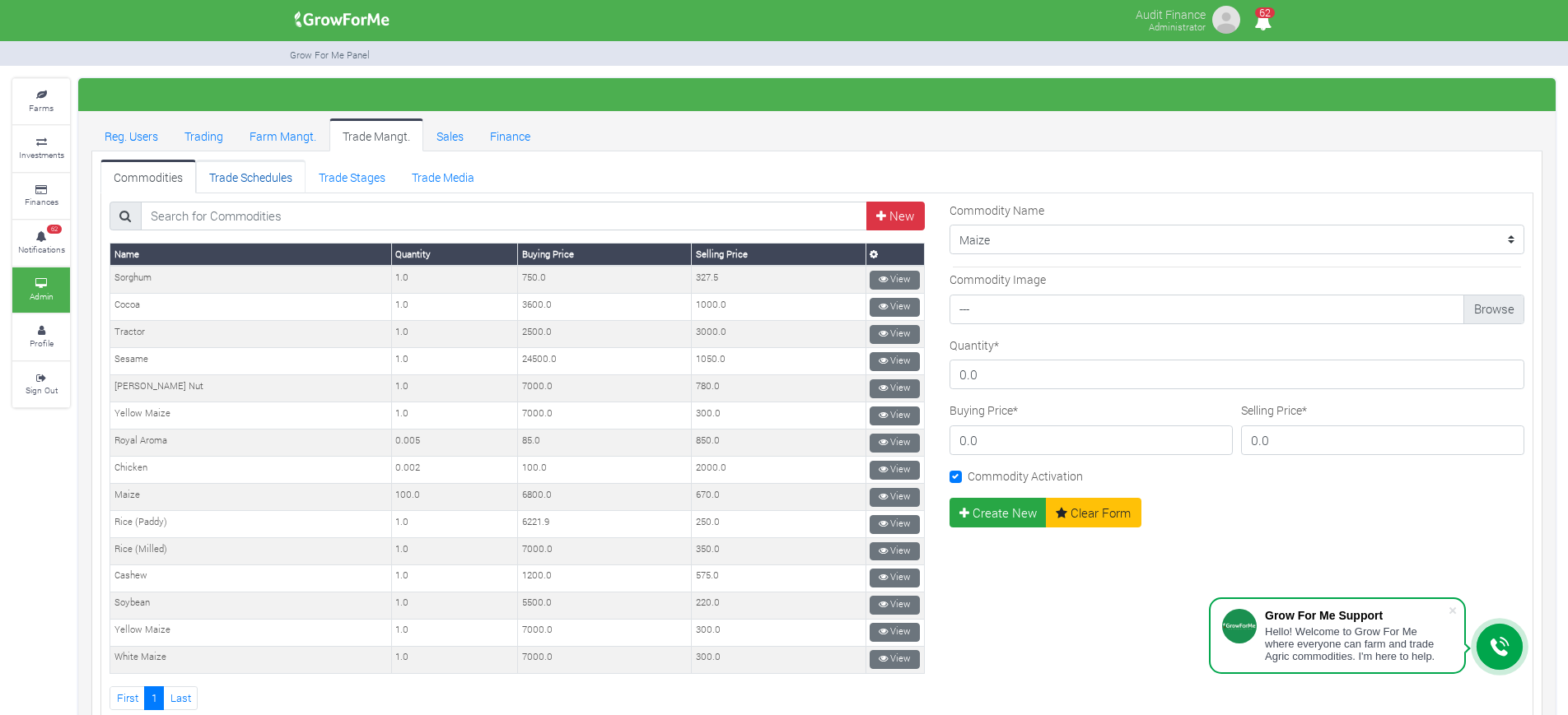
click at [260, 182] on link "Trade Schedules" at bounding box center [251, 176] width 110 height 33
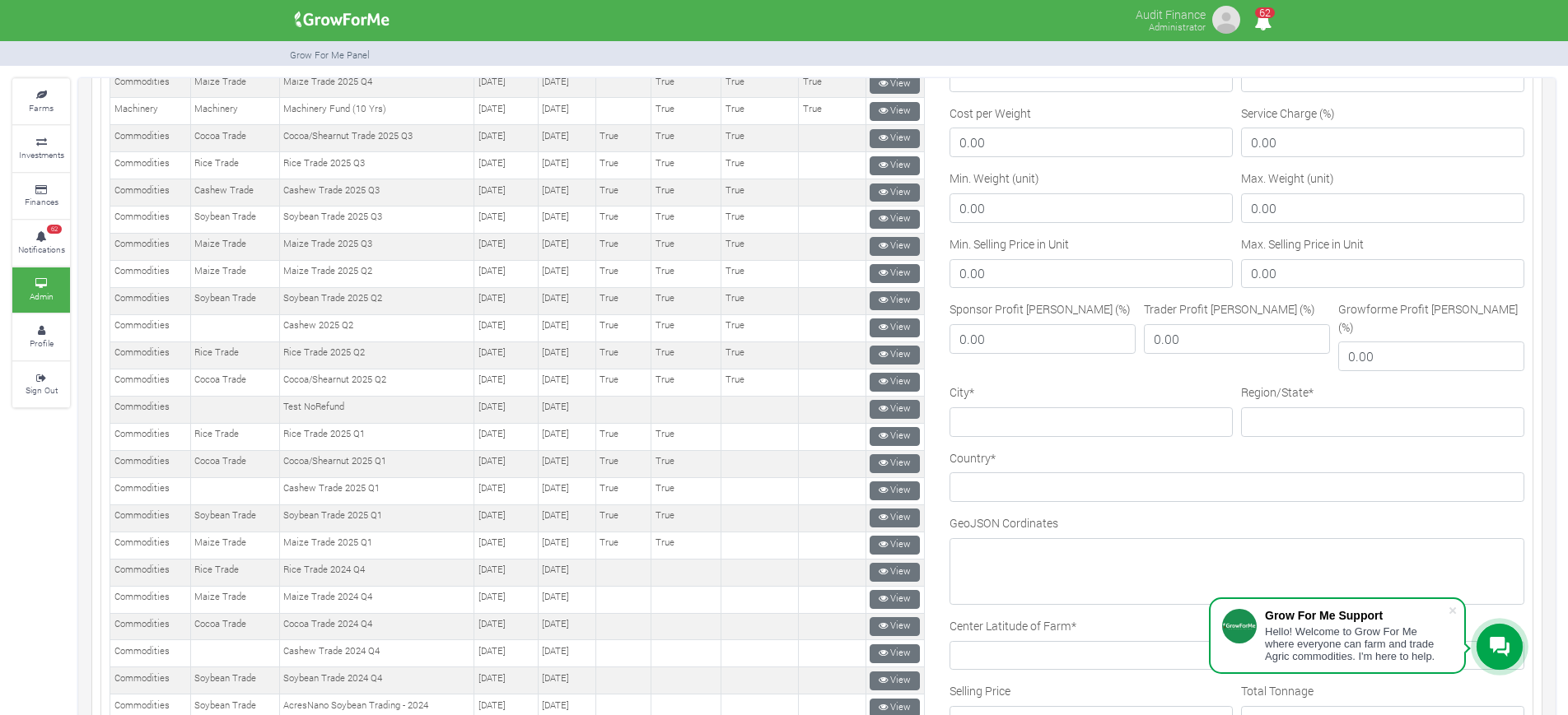
scroll to position [361, 0]
click at [1043, 422] on div "City *" at bounding box center [1091, 415] width 291 height 66
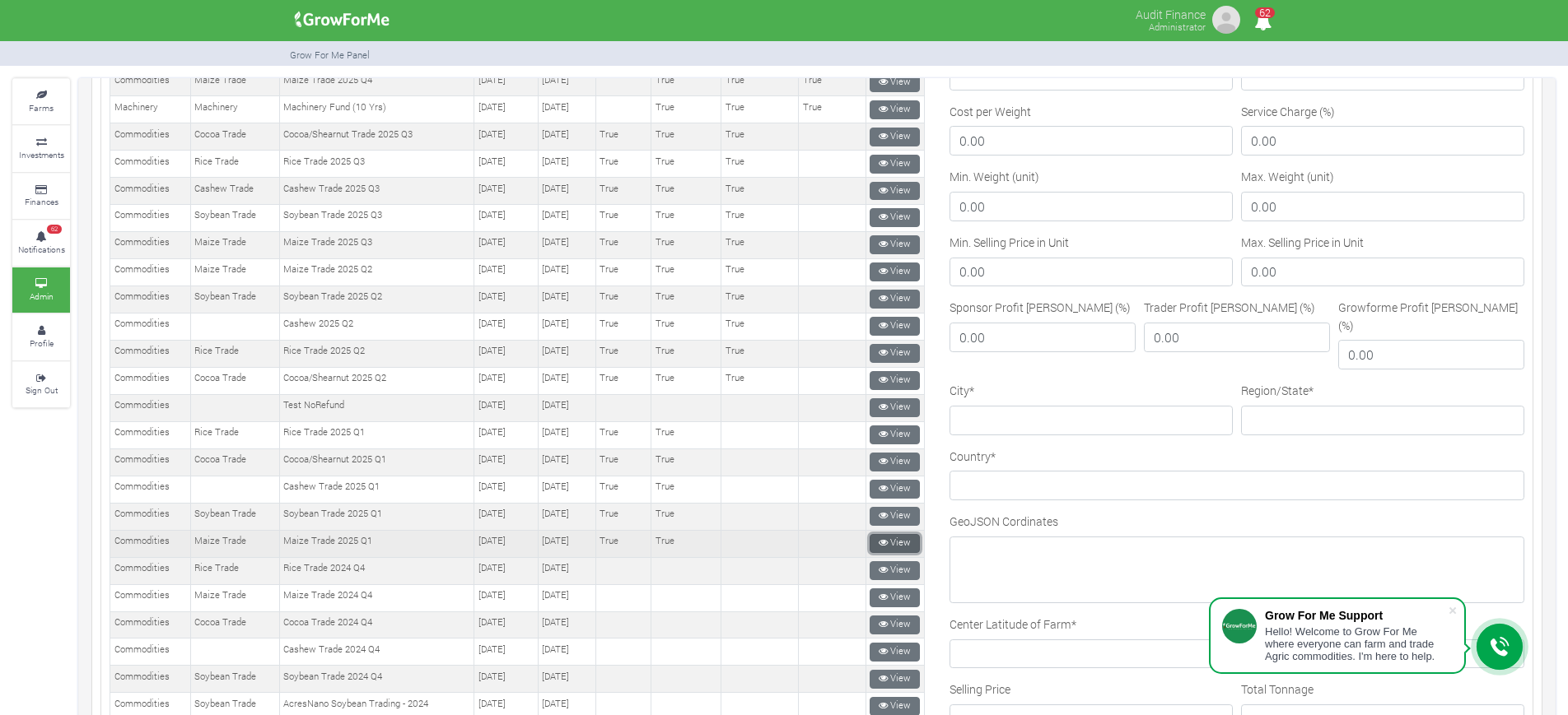
click at [880, 539] on icon at bounding box center [883, 543] width 9 height 9
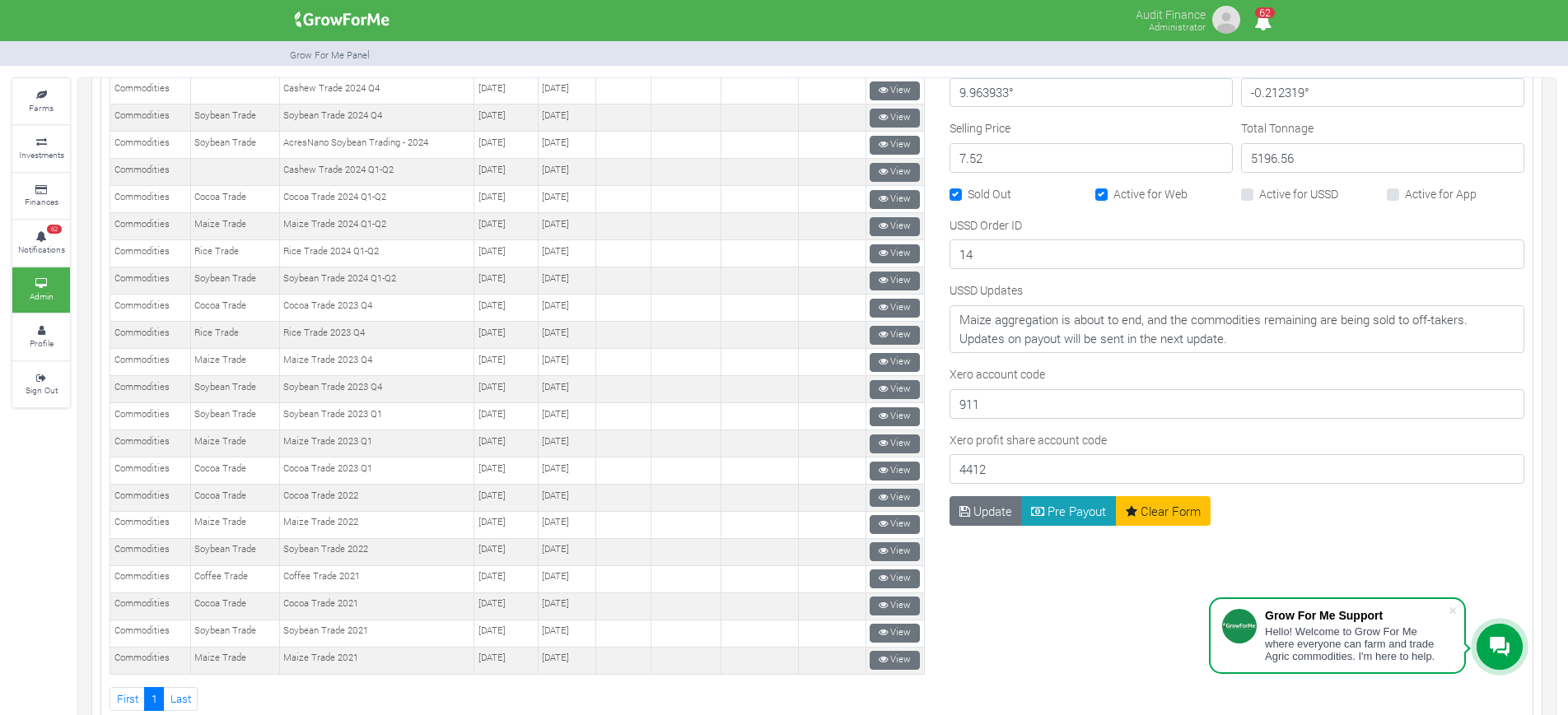
scroll to position [1150, 0]
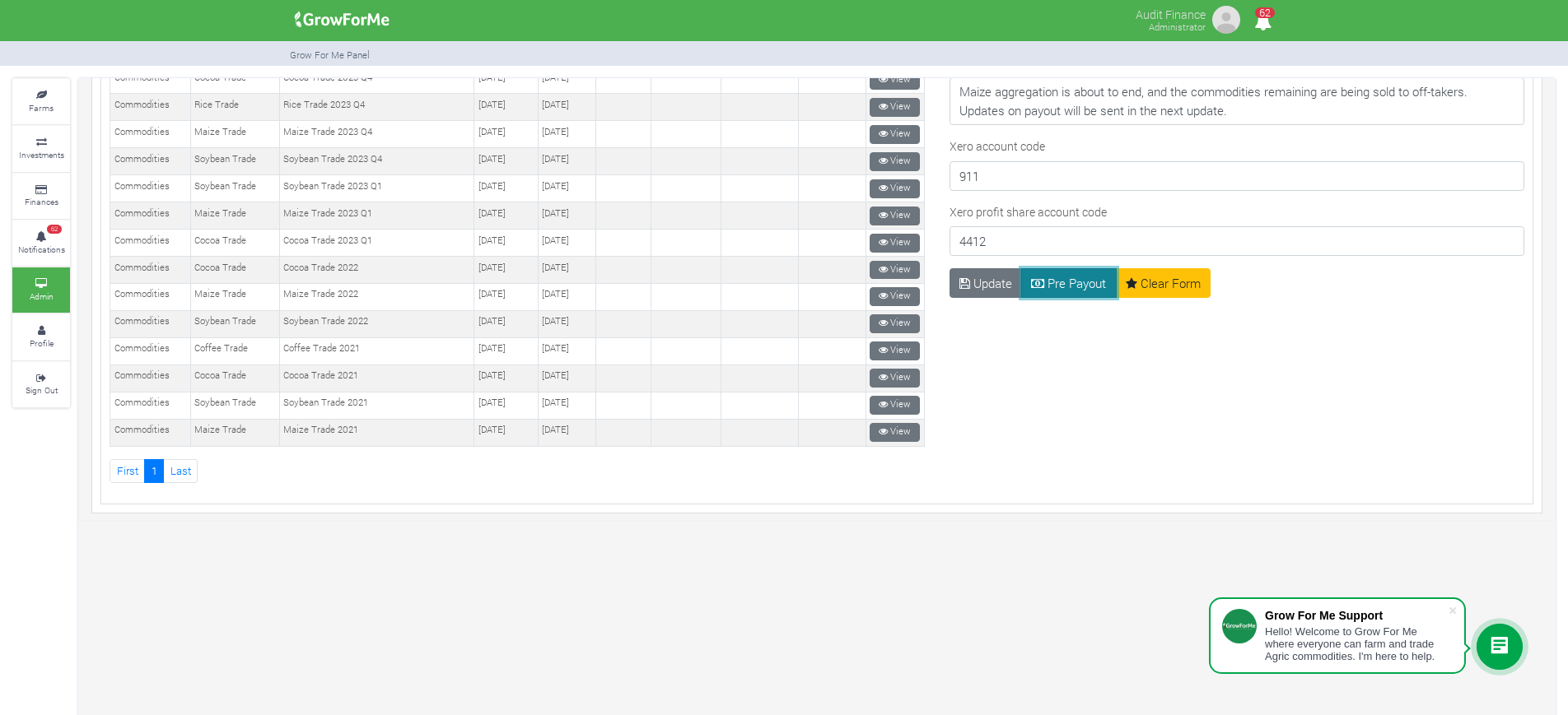
click at [1066, 268] on button "Pre Payout" at bounding box center [1069, 283] width 95 height 29
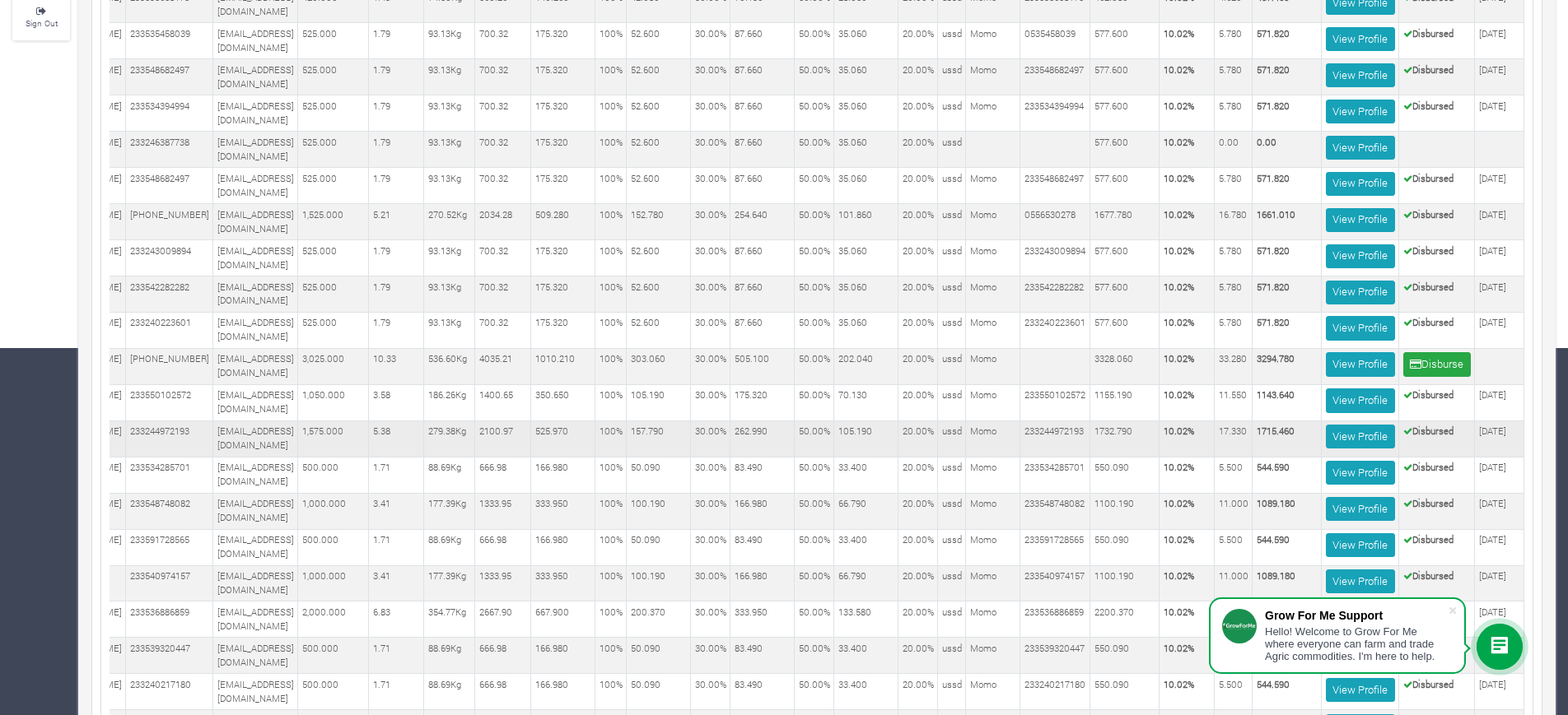
scroll to position [361, 0]
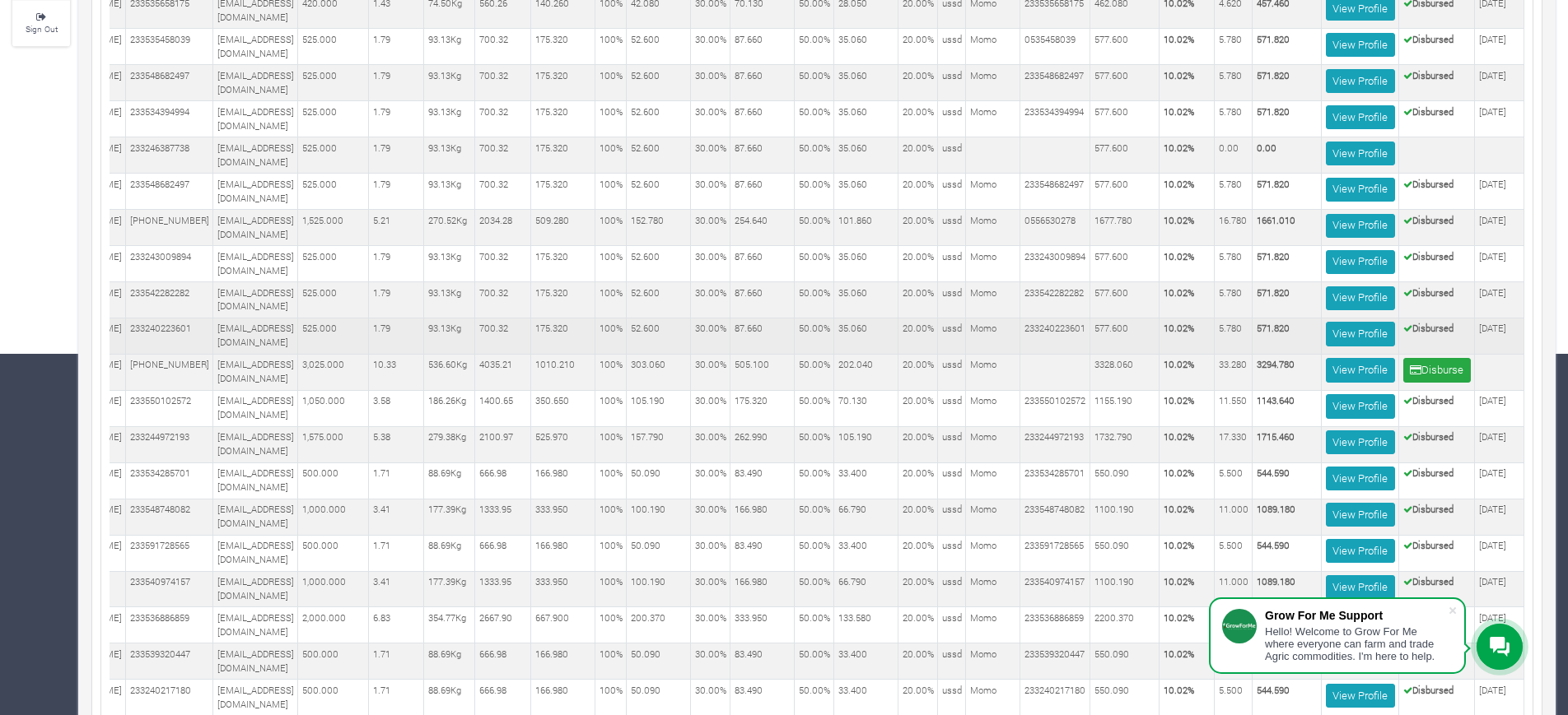
click at [974, 339] on td "Momo" at bounding box center [993, 336] width 54 height 36
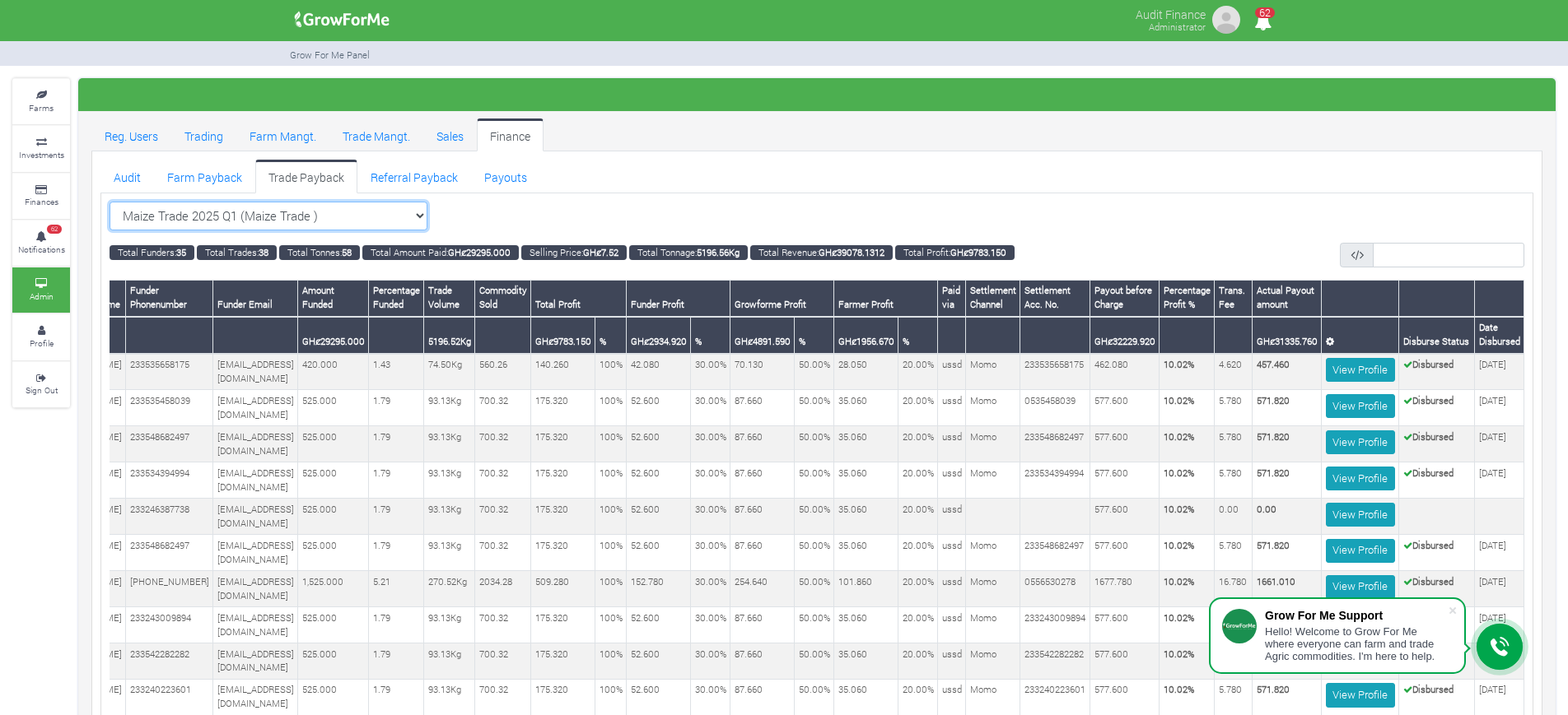
click at [420, 222] on select "Maize Trade 2025 Q1 (Maize Trade ) All Maize Trading (Maize Trade)" at bounding box center [269, 216] width 318 height 29
select select "?tradeschedule=20"
click at [110, 201] on select "Maize Trade 2025 Q1 (Maize Trade ) All Maize Trading (Maize Trade)" at bounding box center [269, 216] width 318 height 29
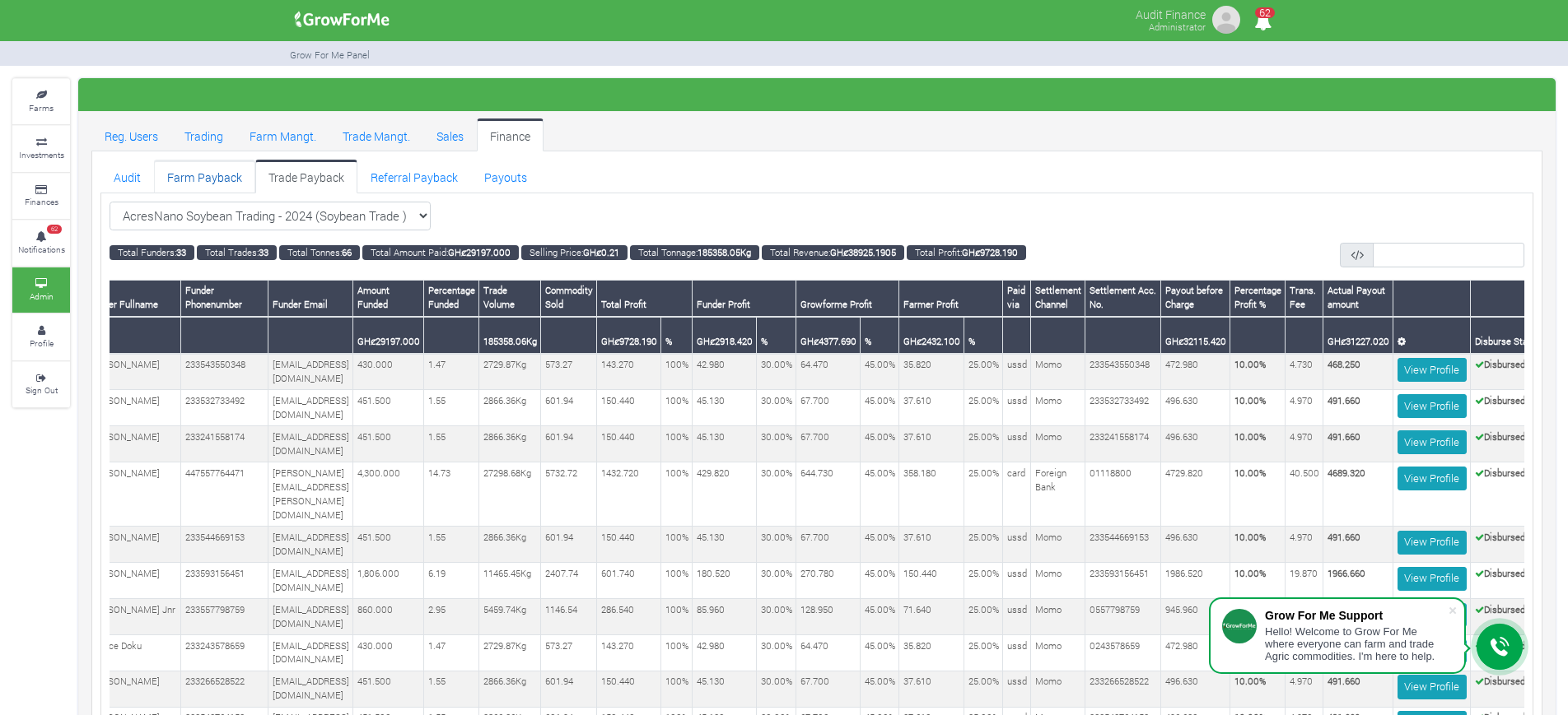
click at [189, 170] on link "Farm Payback" at bounding box center [204, 176] width 101 height 33
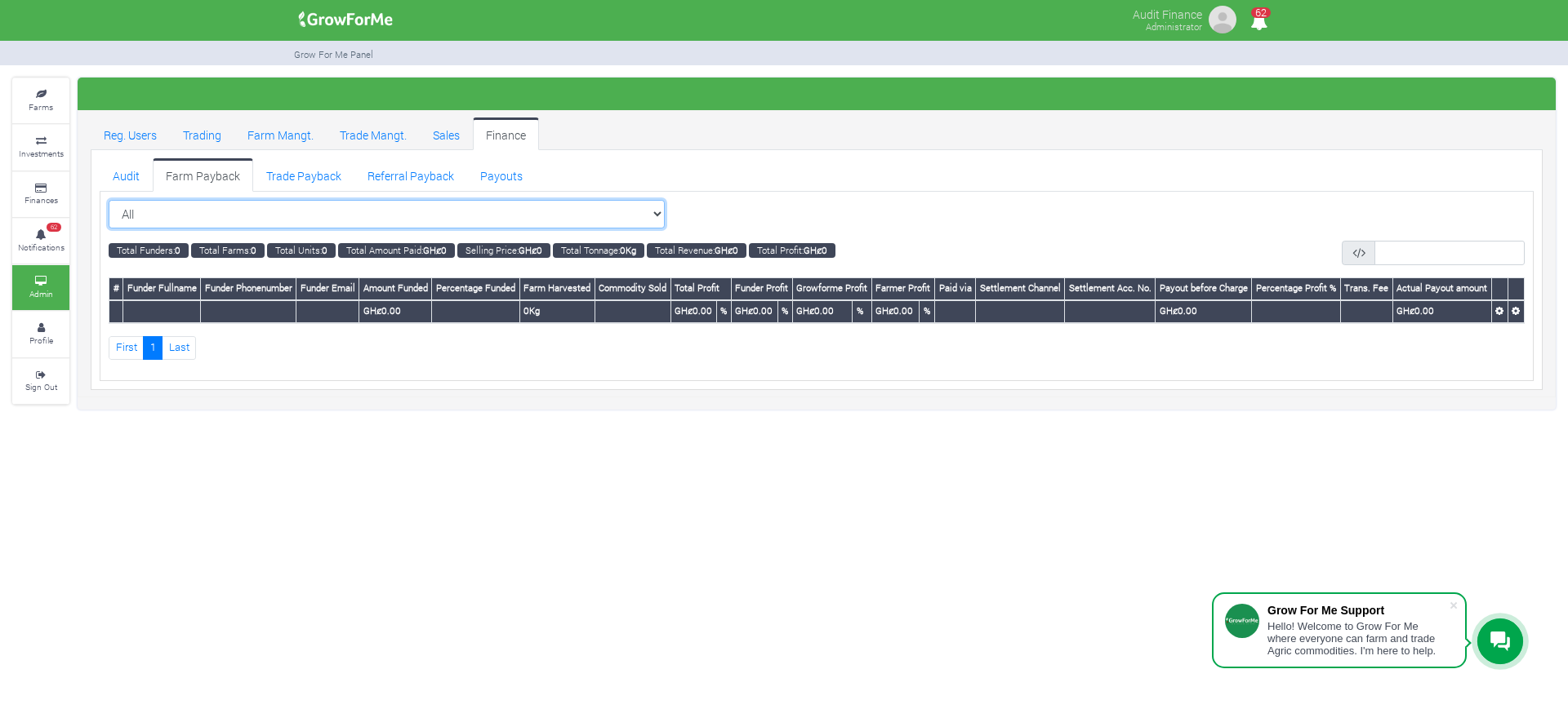
click at [619, 216] on select "All All Women in Maize VIII_2025 (Women in Maize VIII_2025)" at bounding box center [387, 214] width 556 height 29
select select "?cropschedule=41"
click at [109, 200] on select "All All Women in Maize VIII_2025 (Women in Maize VIII_2025)" at bounding box center [387, 214] width 556 height 29
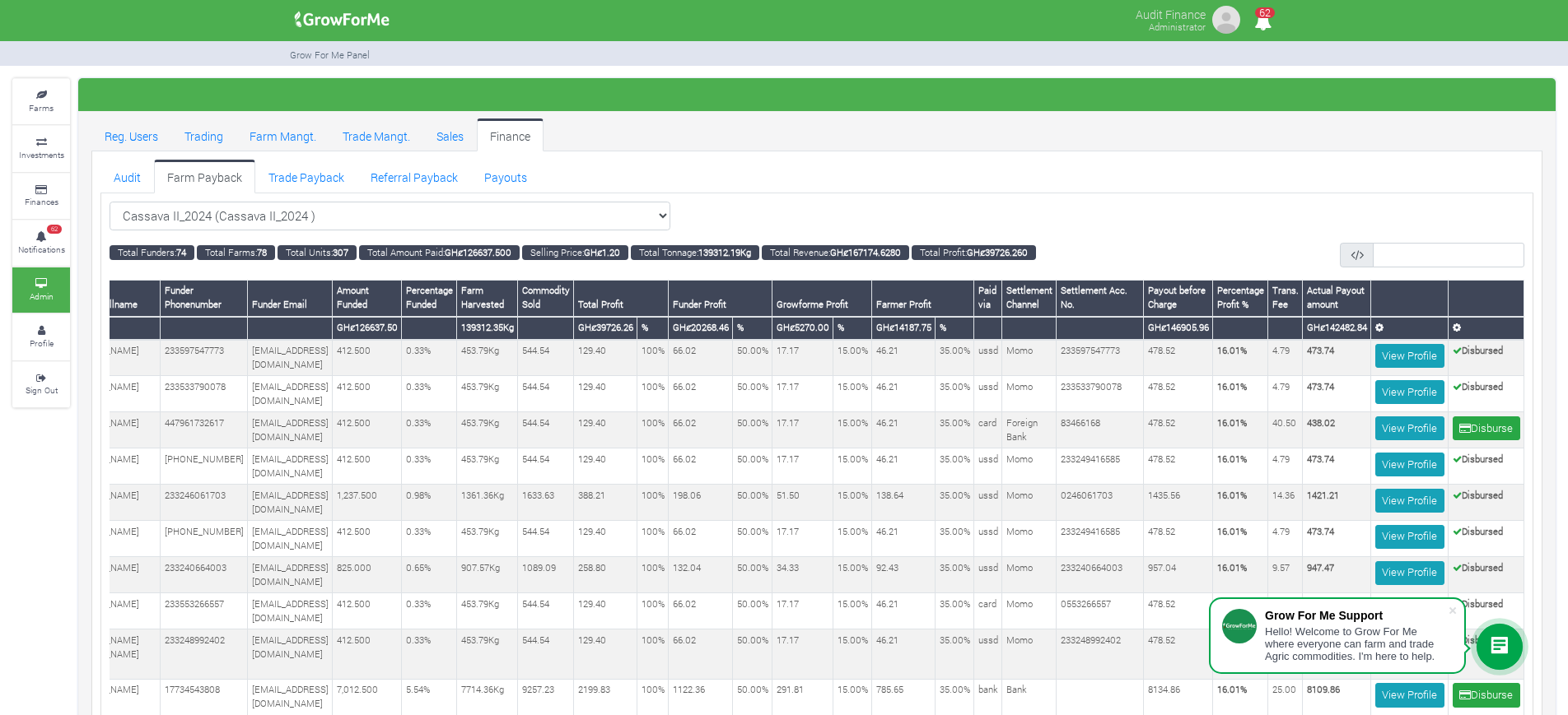
click at [941, 201] on div "Cassava II_2024 (Cassava II_2024 ) All" at bounding box center [817, 216] width 1415 height 29
click at [919, 203] on div "Cassava II_2024 (Cassava II_2024 ) All" at bounding box center [817, 216] width 1415 height 29
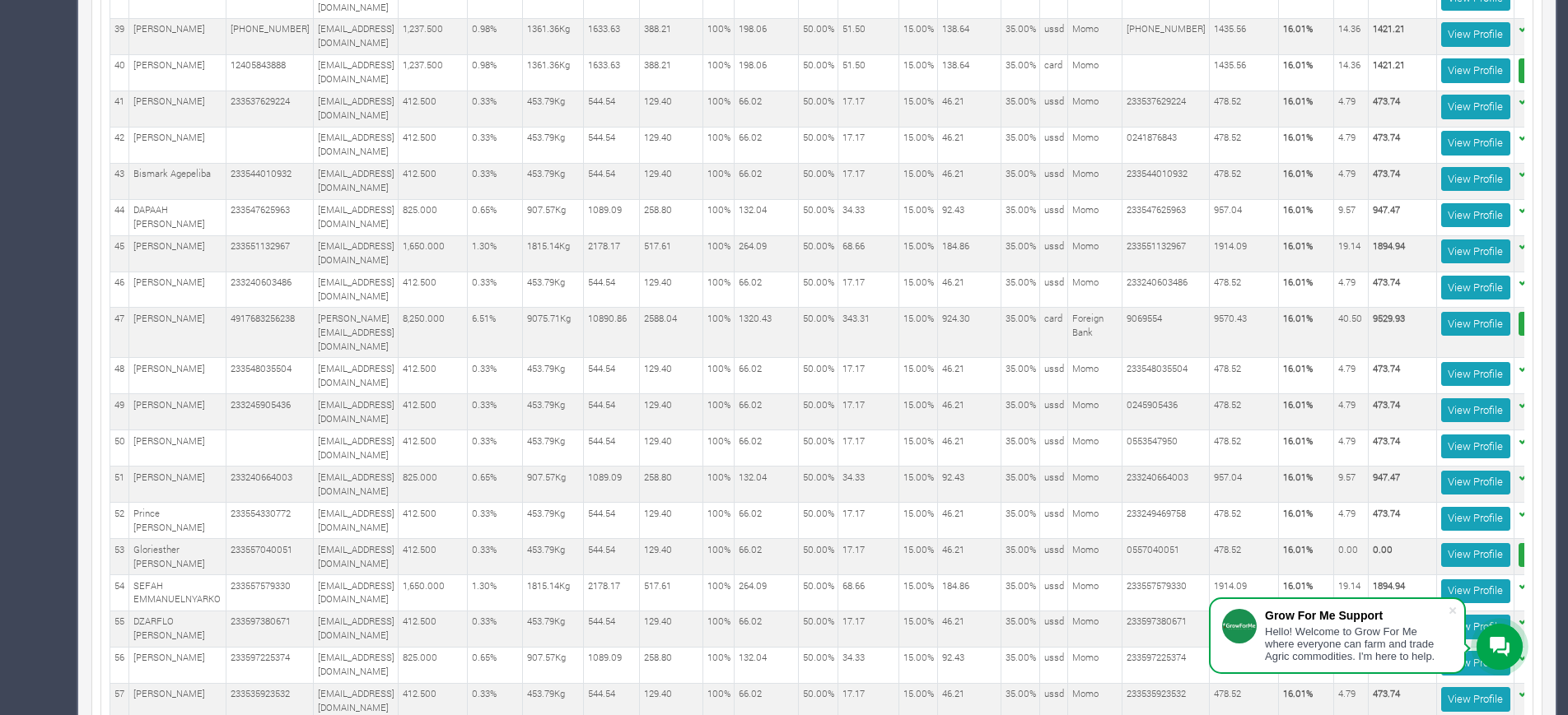
scroll to position [0, 1]
